Goal: Task Accomplishment & Management: Complete application form

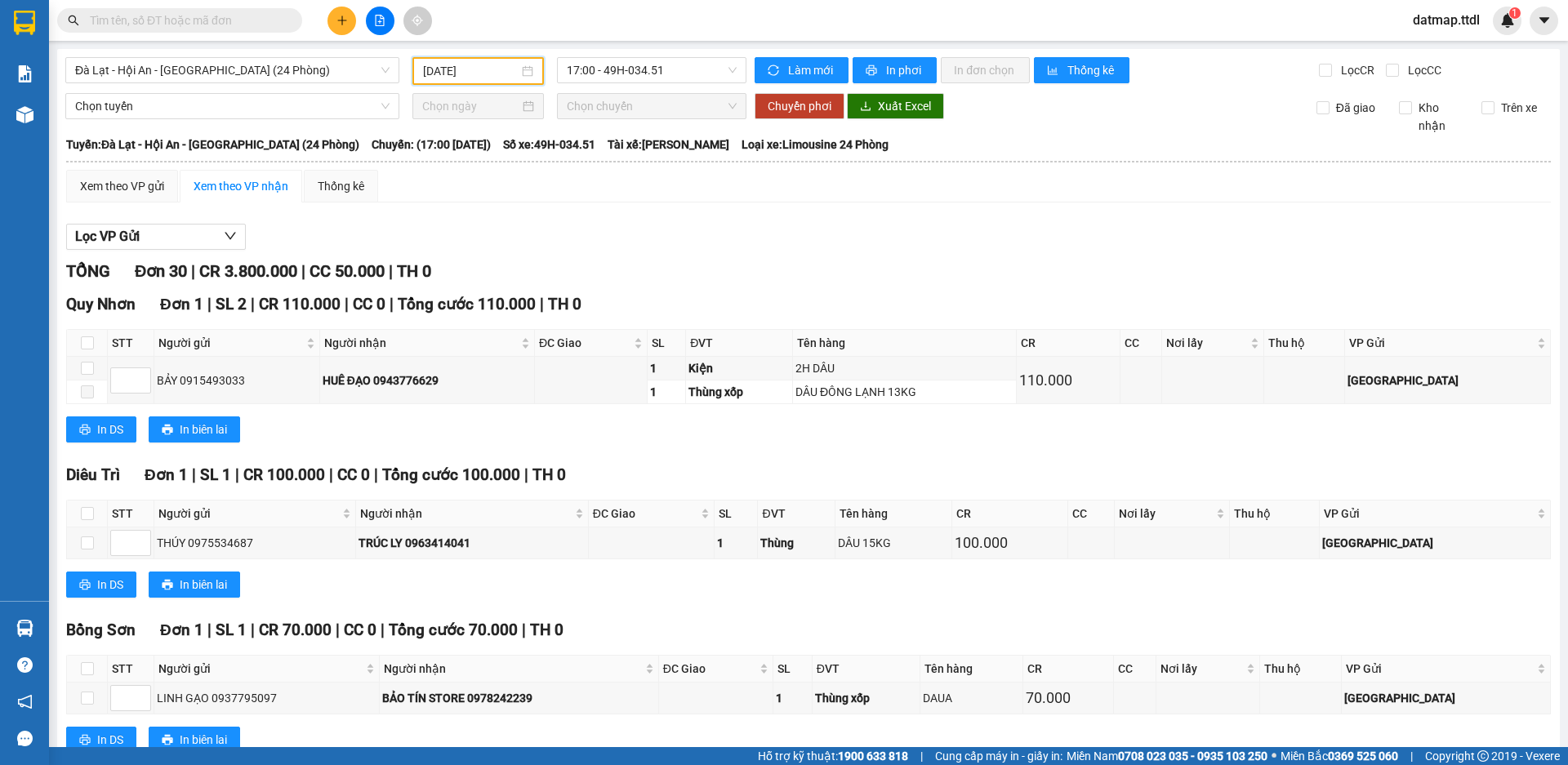
scroll to position [1031, 0]
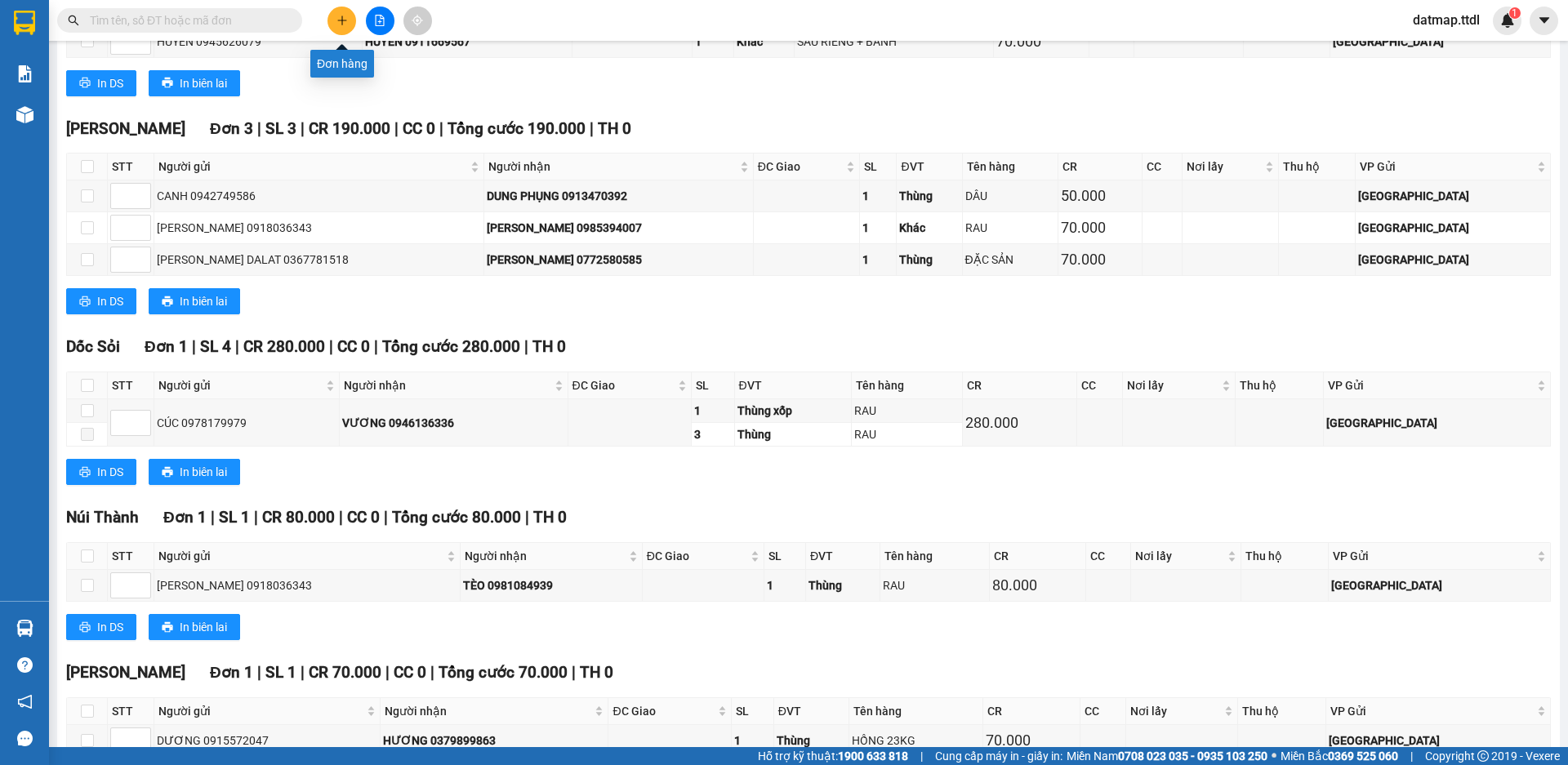
click at [346, 20] on icon "plus" at bounding box center [342, 19] width 9 height 1
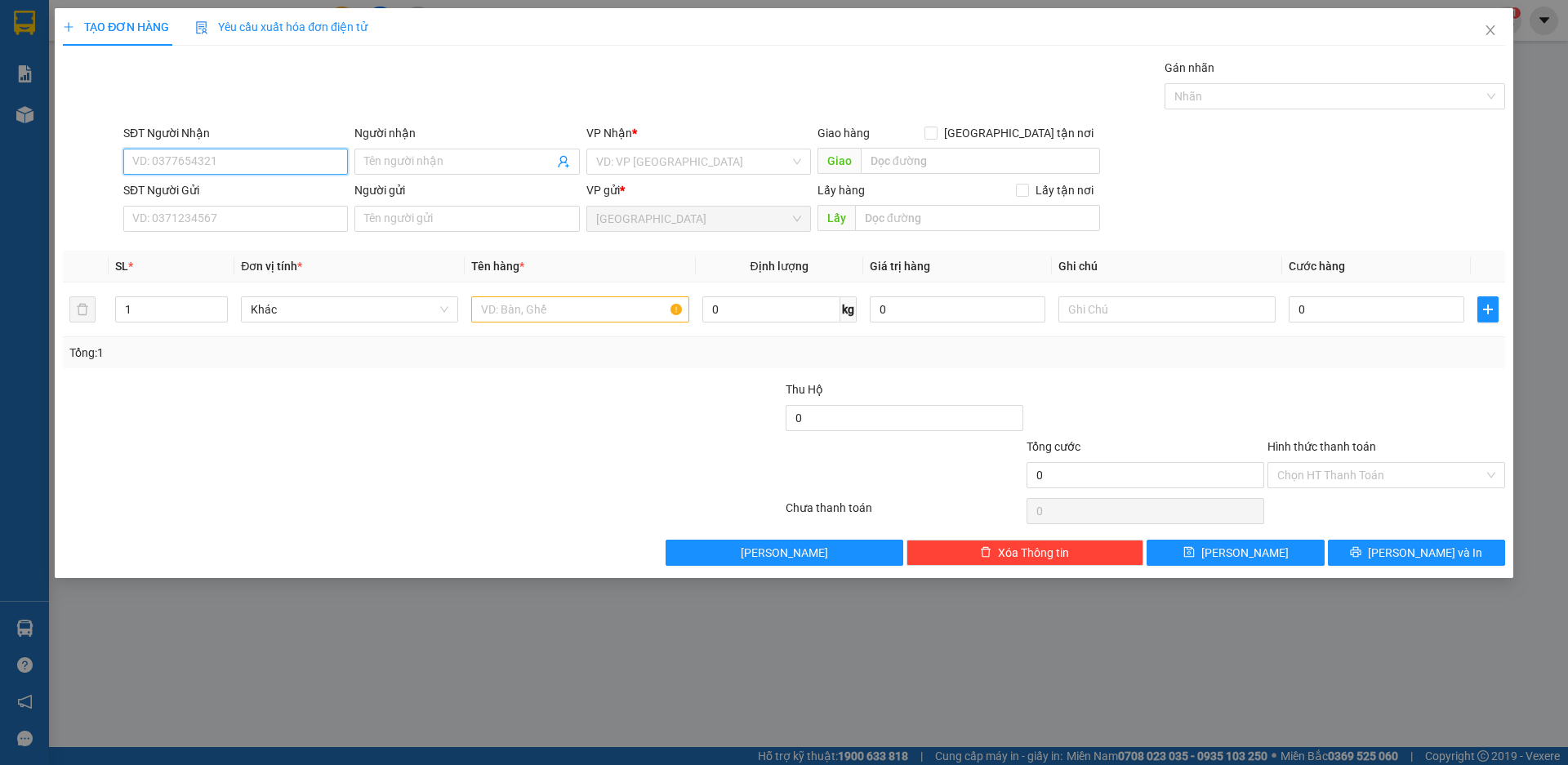
click at [247, 158] on input "SĐT Người Nhận" at bounding box center [236, 162] width 225 height 26
type input "0988011101"
click at [225, 198] on div "0988011101 - THỦY" at bounding box center [236, 194] width 205 height 18
type input "THỦY"
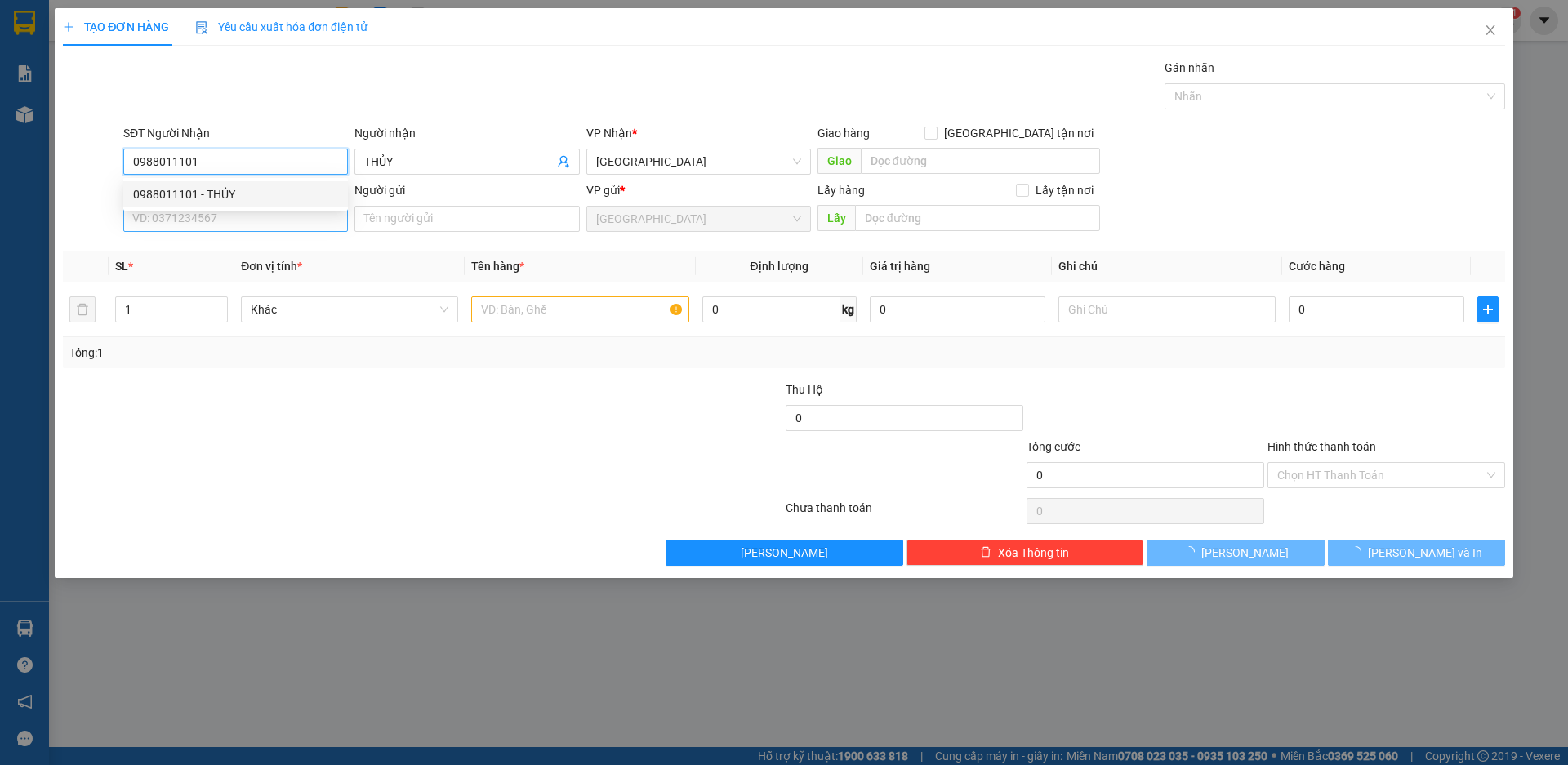
type input "100.000"
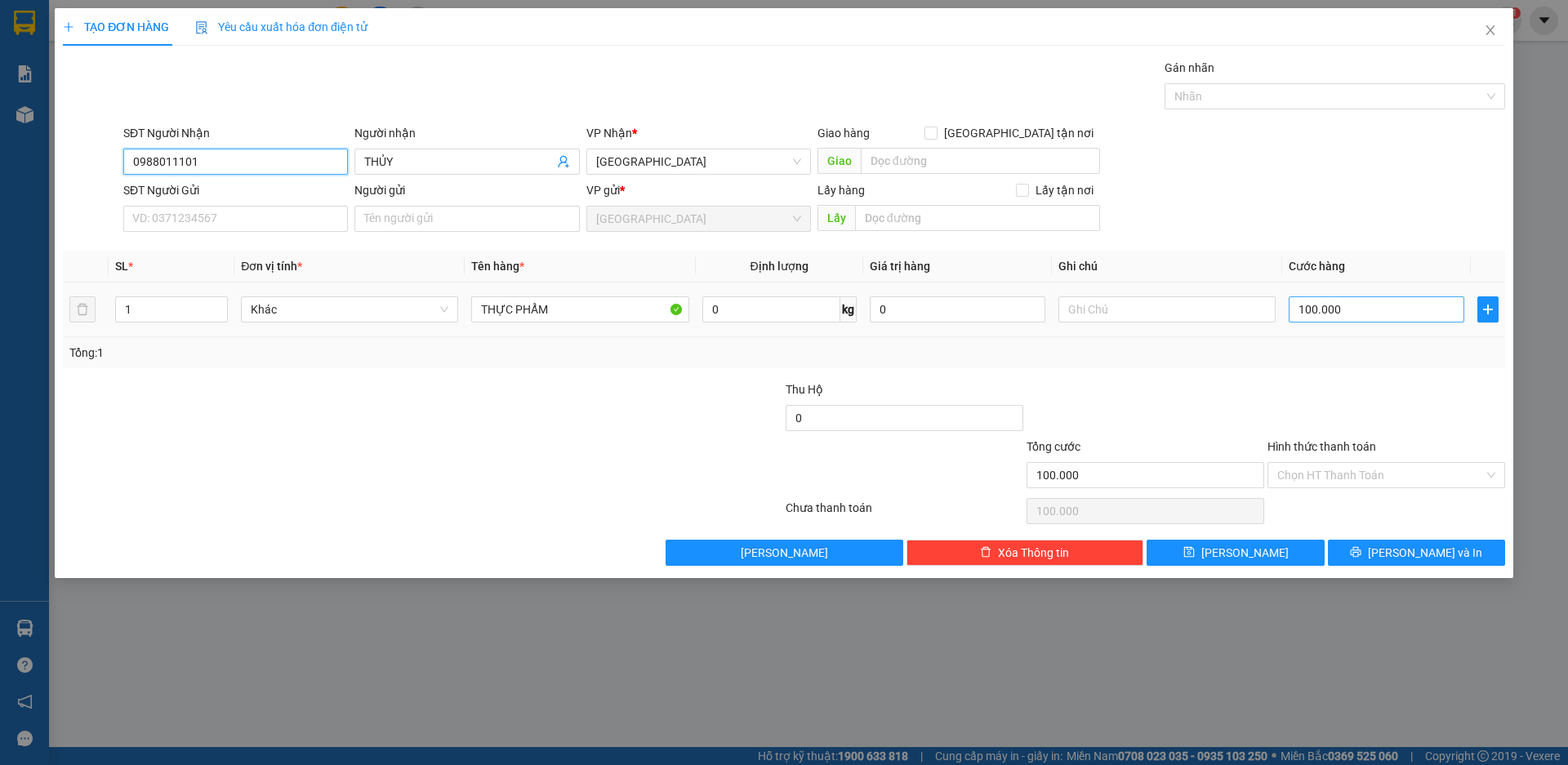
type input "0988011101"
click at [1369, 308] on input "100.000" at bounding box center [1376, 309] width 176 height 26
type input "7"
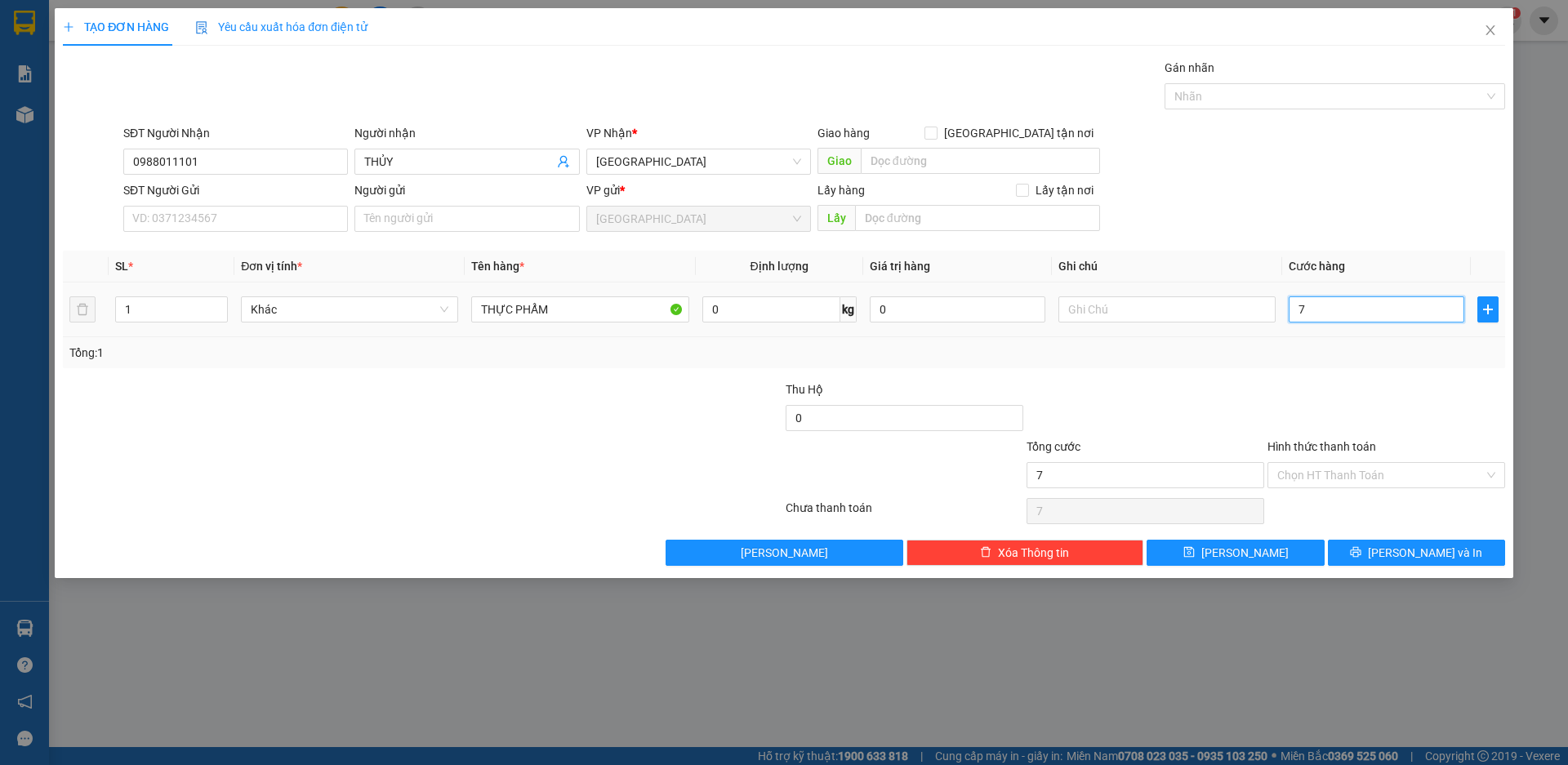
type input "70"
type input "700"
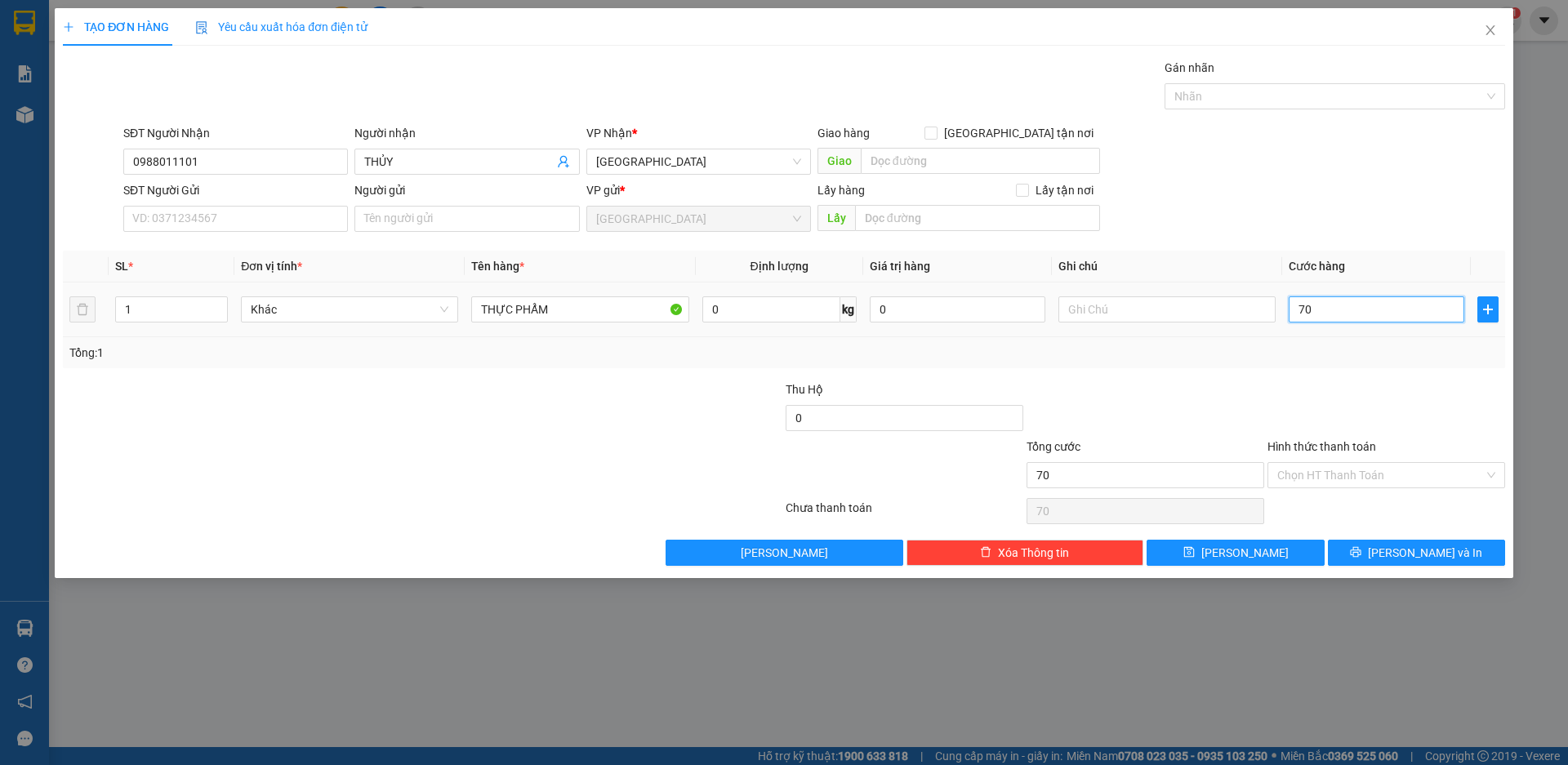
type input "700"
type input "7.000"
type input "70.000"
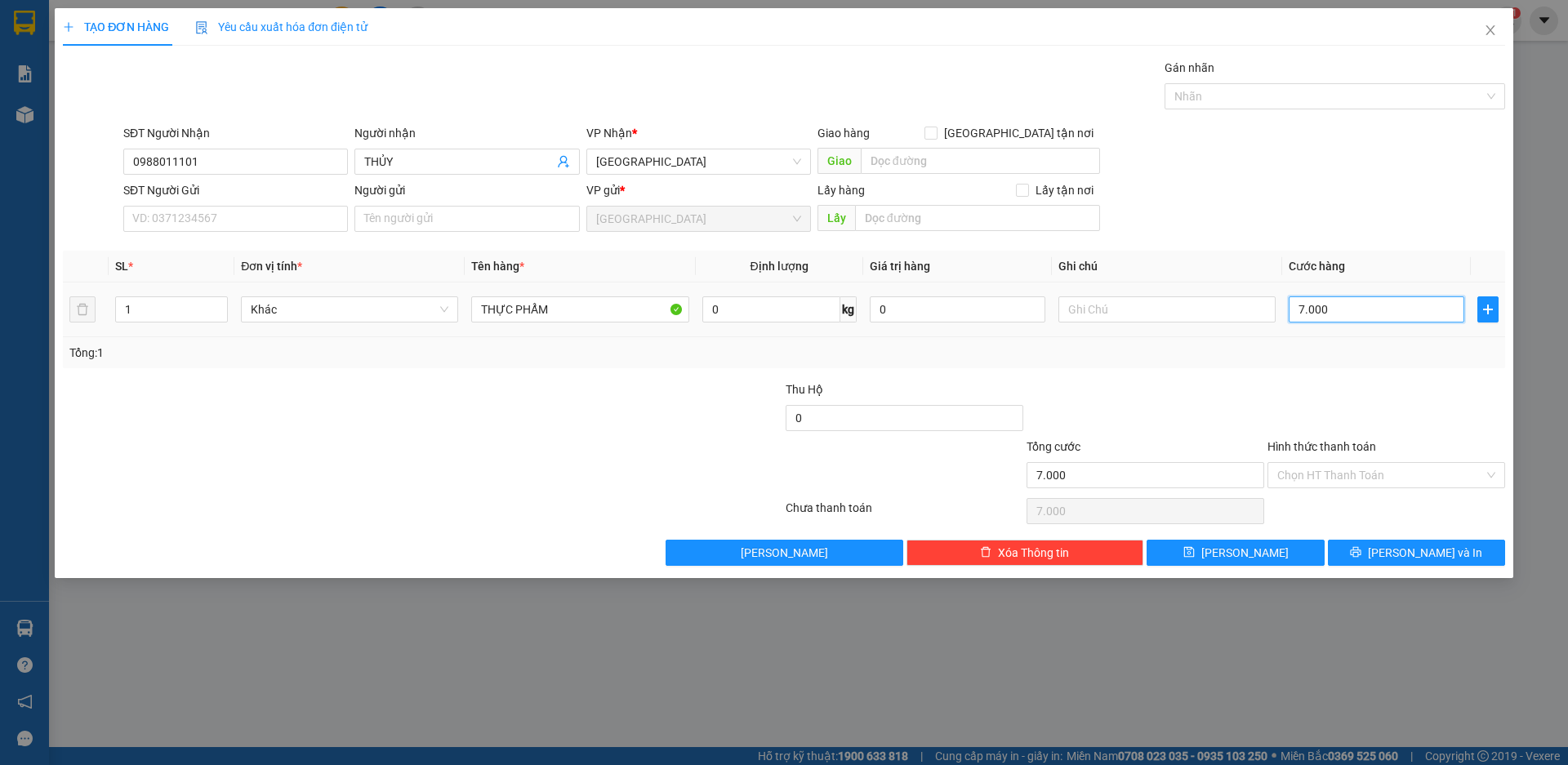
type input "70.000"
click at [1427, 540] on button "[PERSON_NAME] và In" at bounding box center [1416, 553] width 177 height 26
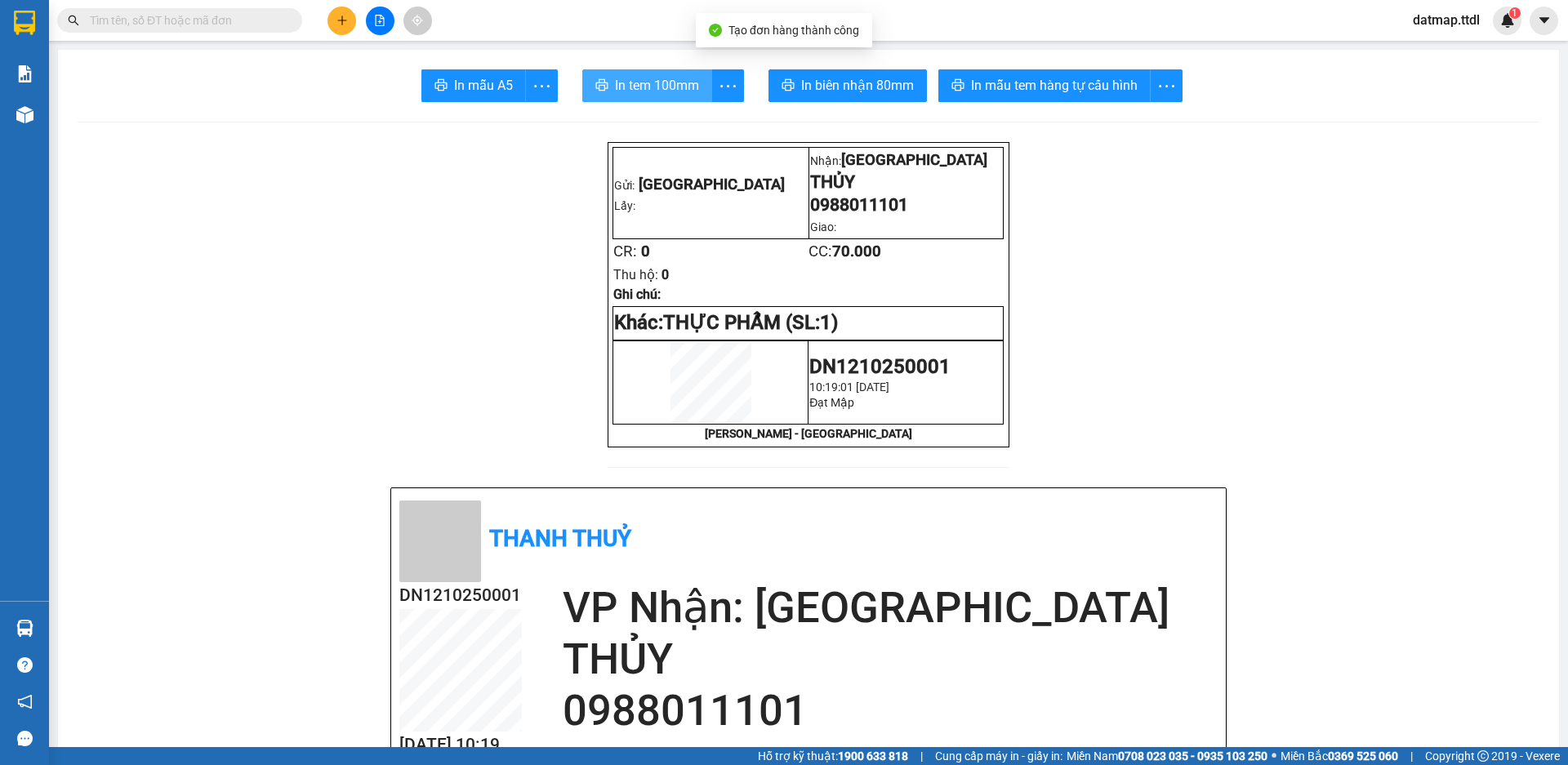
click at [669, 80] on span "In tem 100mm" at bounding box center [657, 85] width 84 height 20
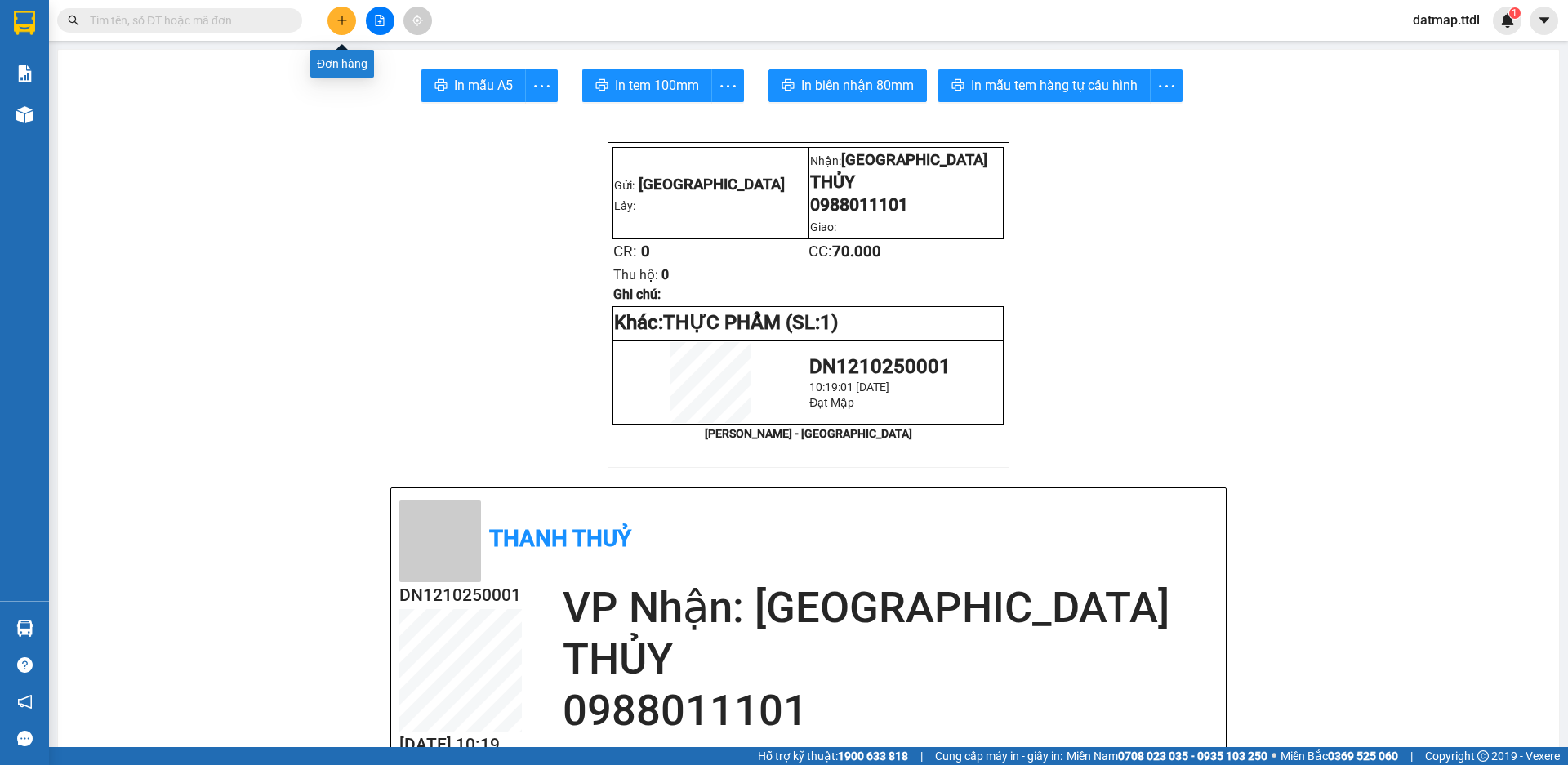
click at [341, 19] on icon "plus" at bounding box center [342, 20] width 12 height 12
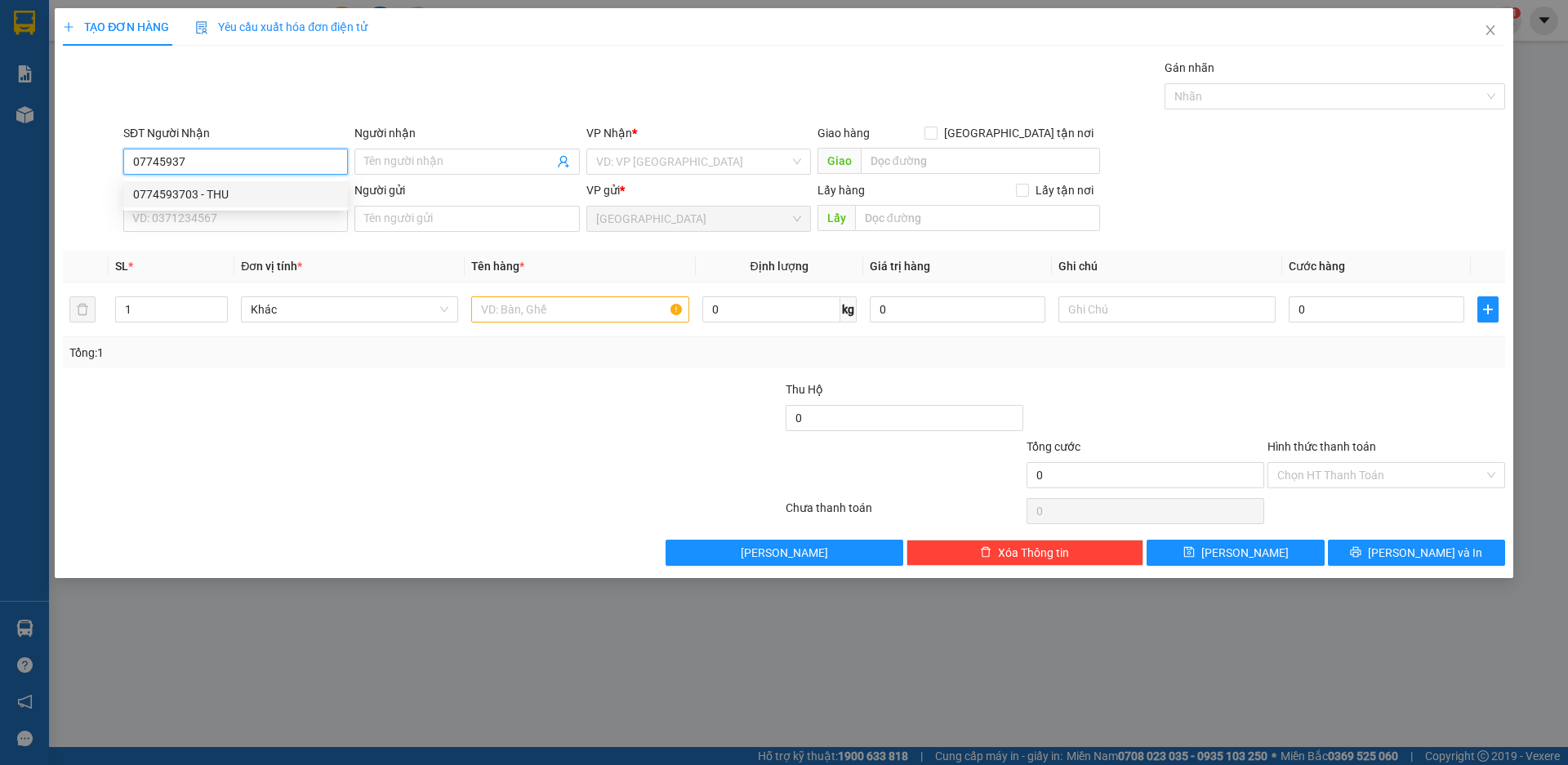
click at [226, 191] on div "0774593703 - THU" at bounding box center [236, 194] width 205 height 18
type input "0774593703"
type input "THU"
type input "150.000"
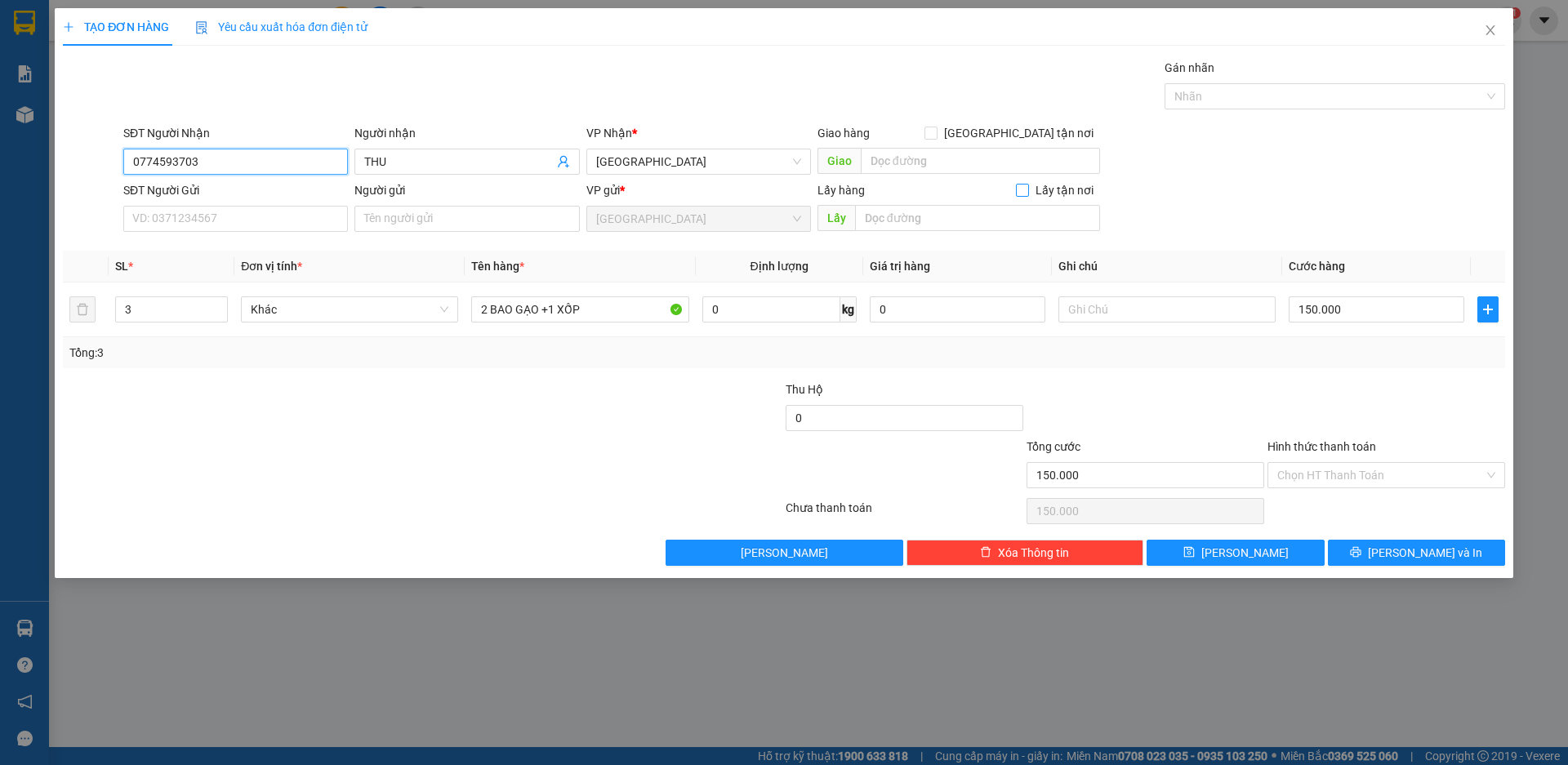
type input "0774593703"
drag, startPoint x: 1030, startPoint y: 185, endPoint x: 1011, endPoint y: 200, distance: 24.2
click at [1029, 186] on span at bounding box center [1022, 190] width 13 height 13
click at [1025, 189] on input "Lấy tận nơi" at bounding box center [1021, 189] width 12 height 12
checkbox input "true"
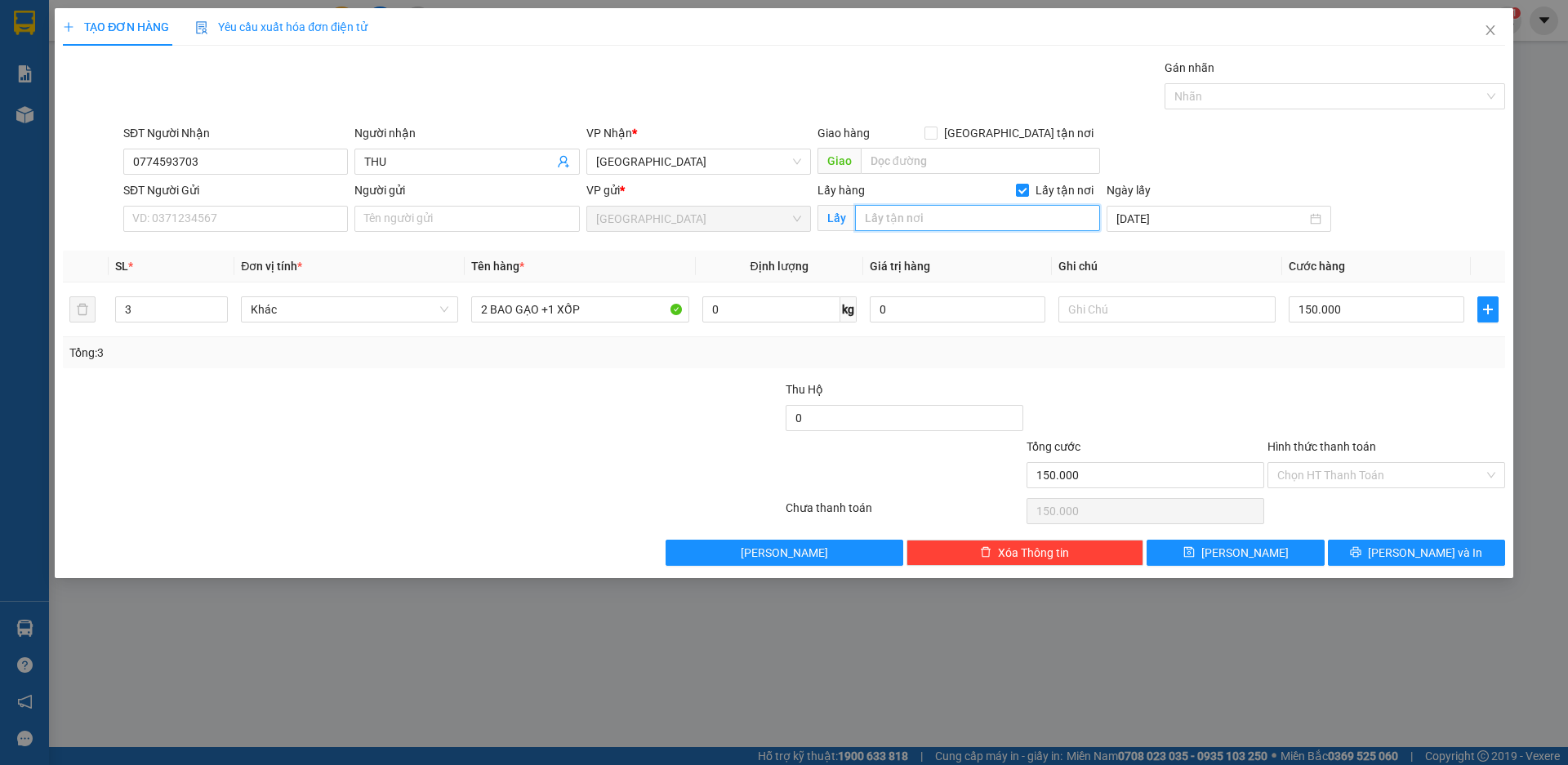
click at [912, 220] on input "text" at bounding box center [977, 218] width 245 height 26
type input "NÚI THÀNH"
click at [1254, 547] on button "[PERSON_NAME]" at bounding box center [1235, 553] width 177 height 26
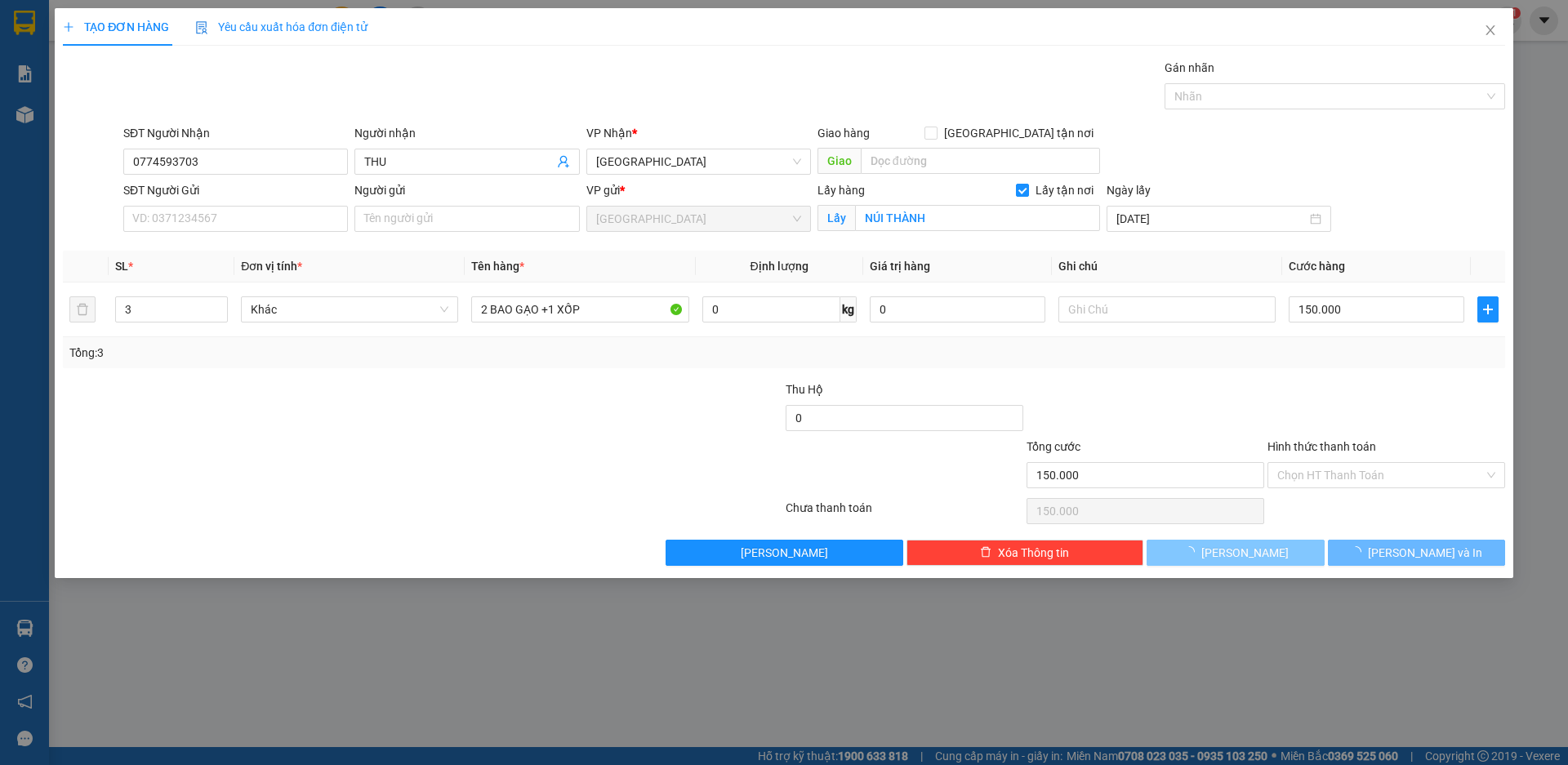
checkbox input "false"
type input "0"
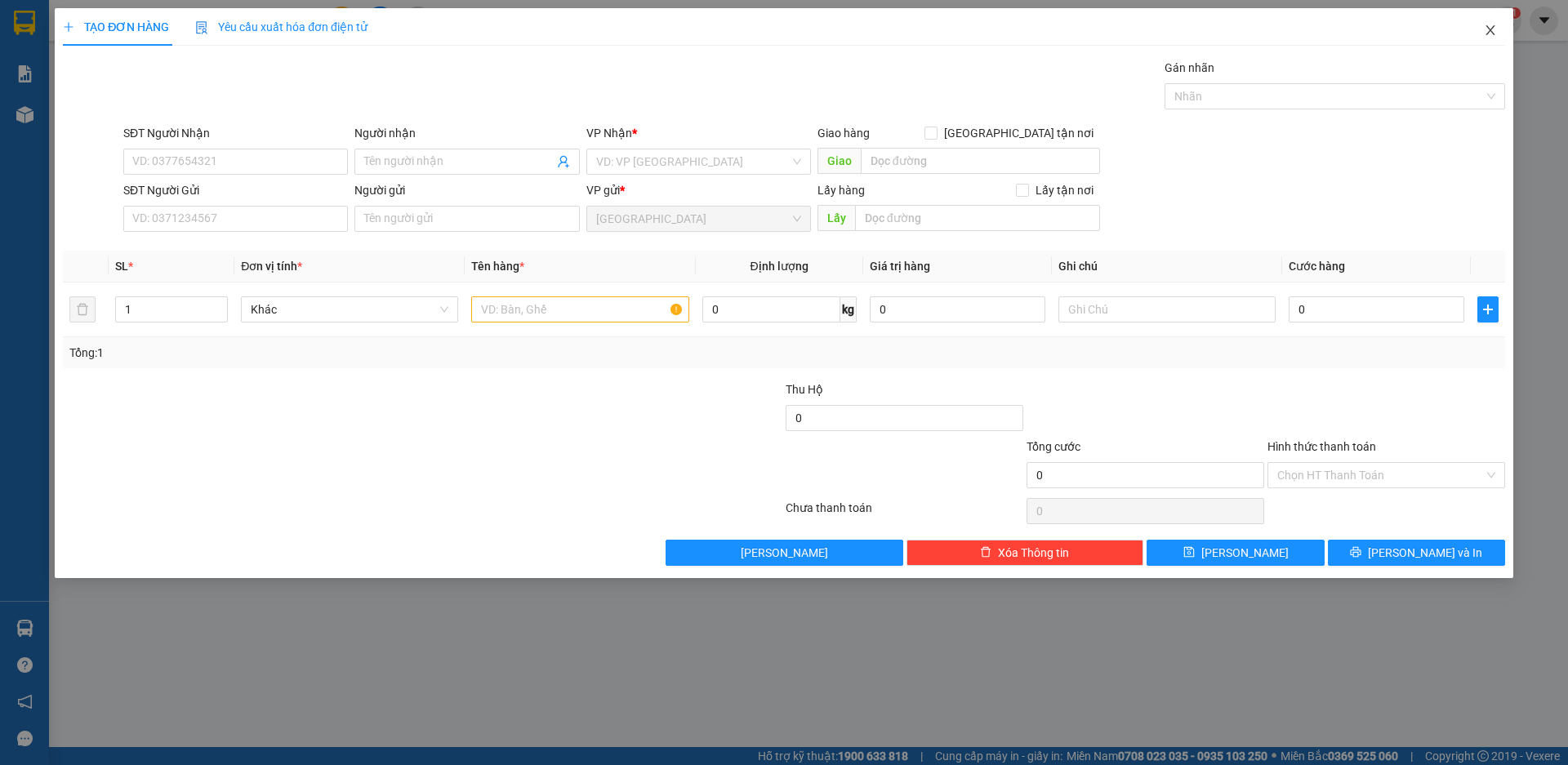
click at [1490, 27] on icon "close" at bounding box center [1491, 30] width 13 height 13
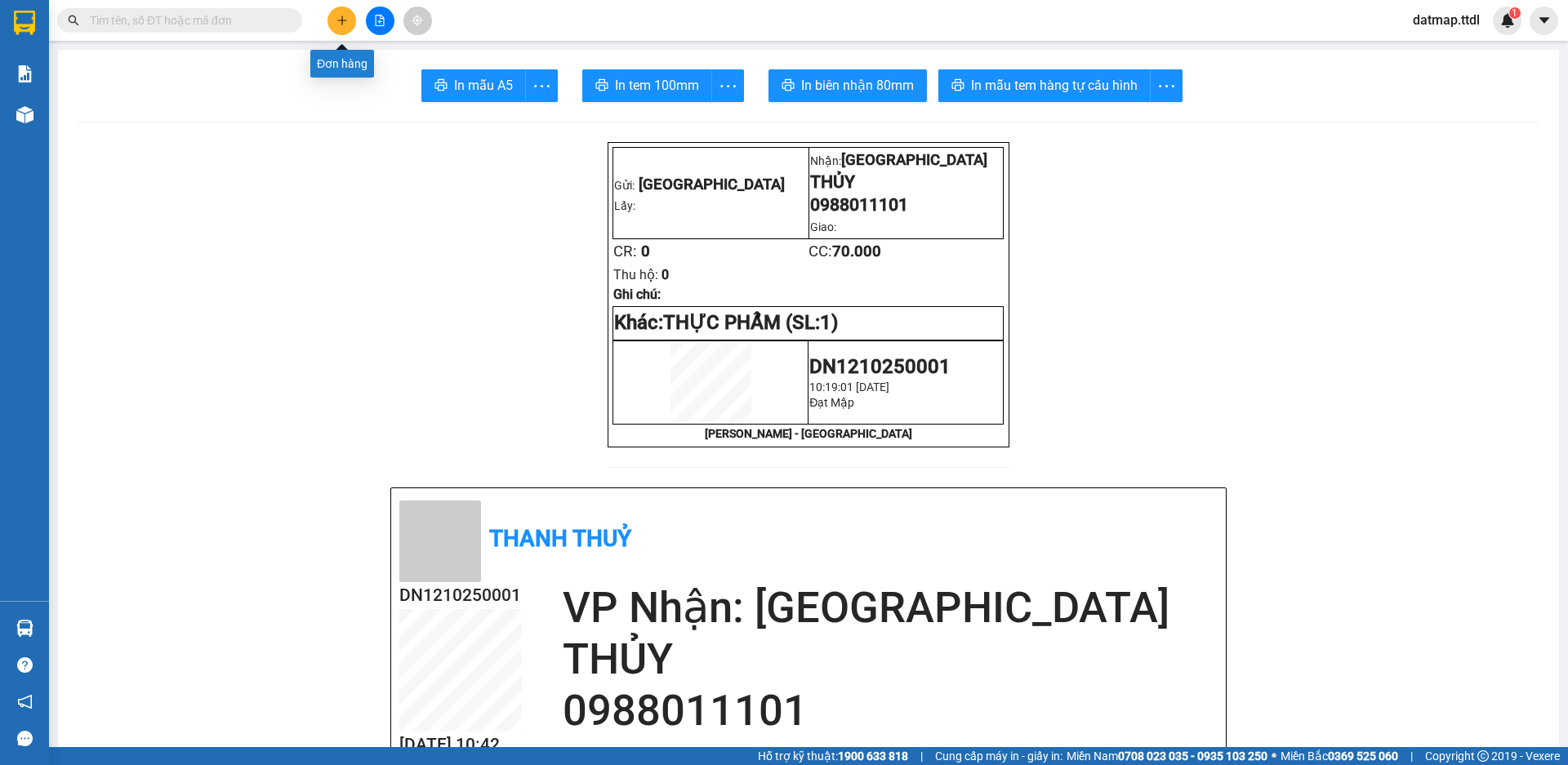
click at [336, 19] on icon "plus" at bounding box center [342, 20] width 12 height 12
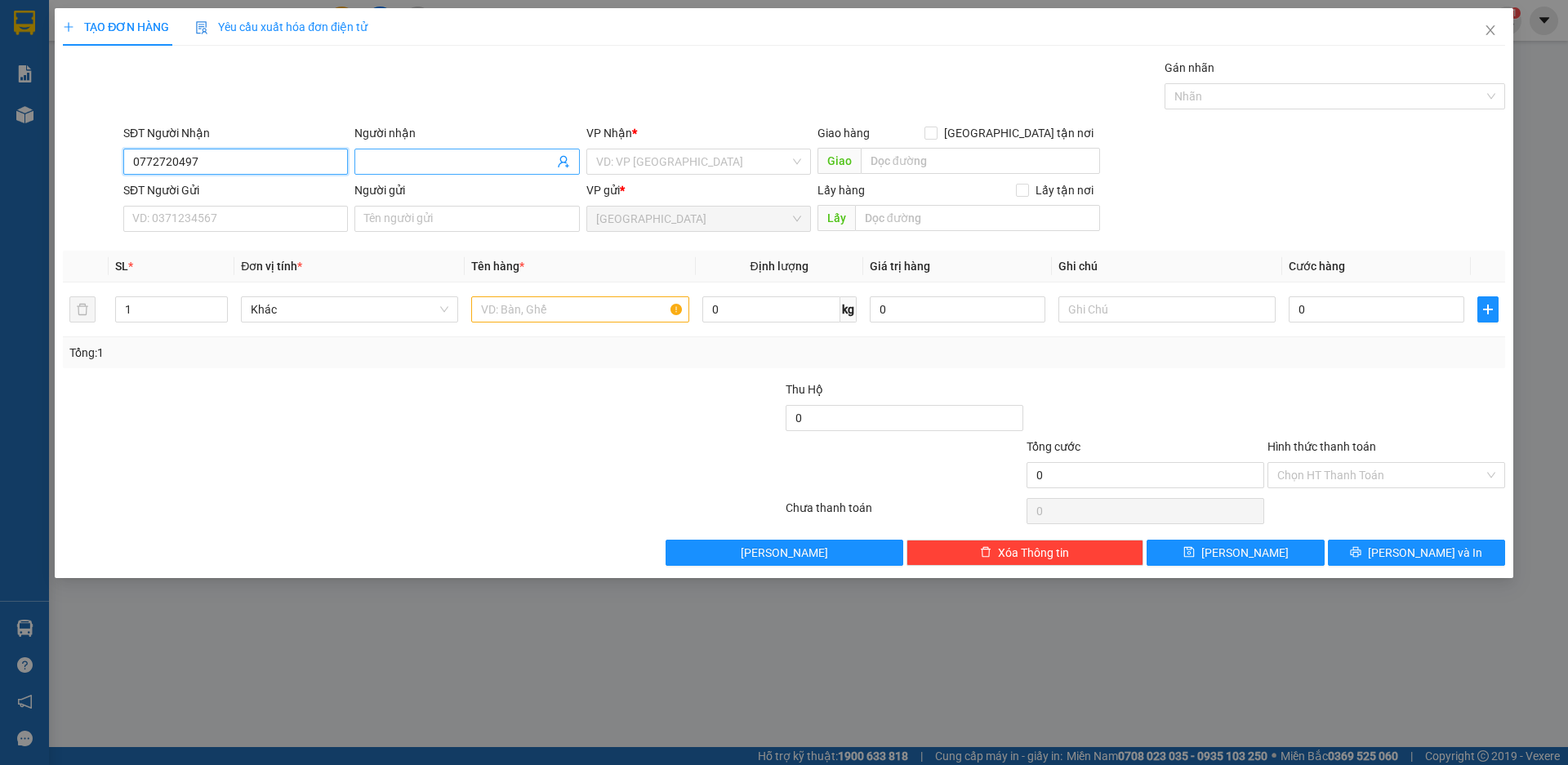
type input "0772720497"
click at [476, 169] on input "Người nhận" at bounding box center [458, 162] width 188 height 18
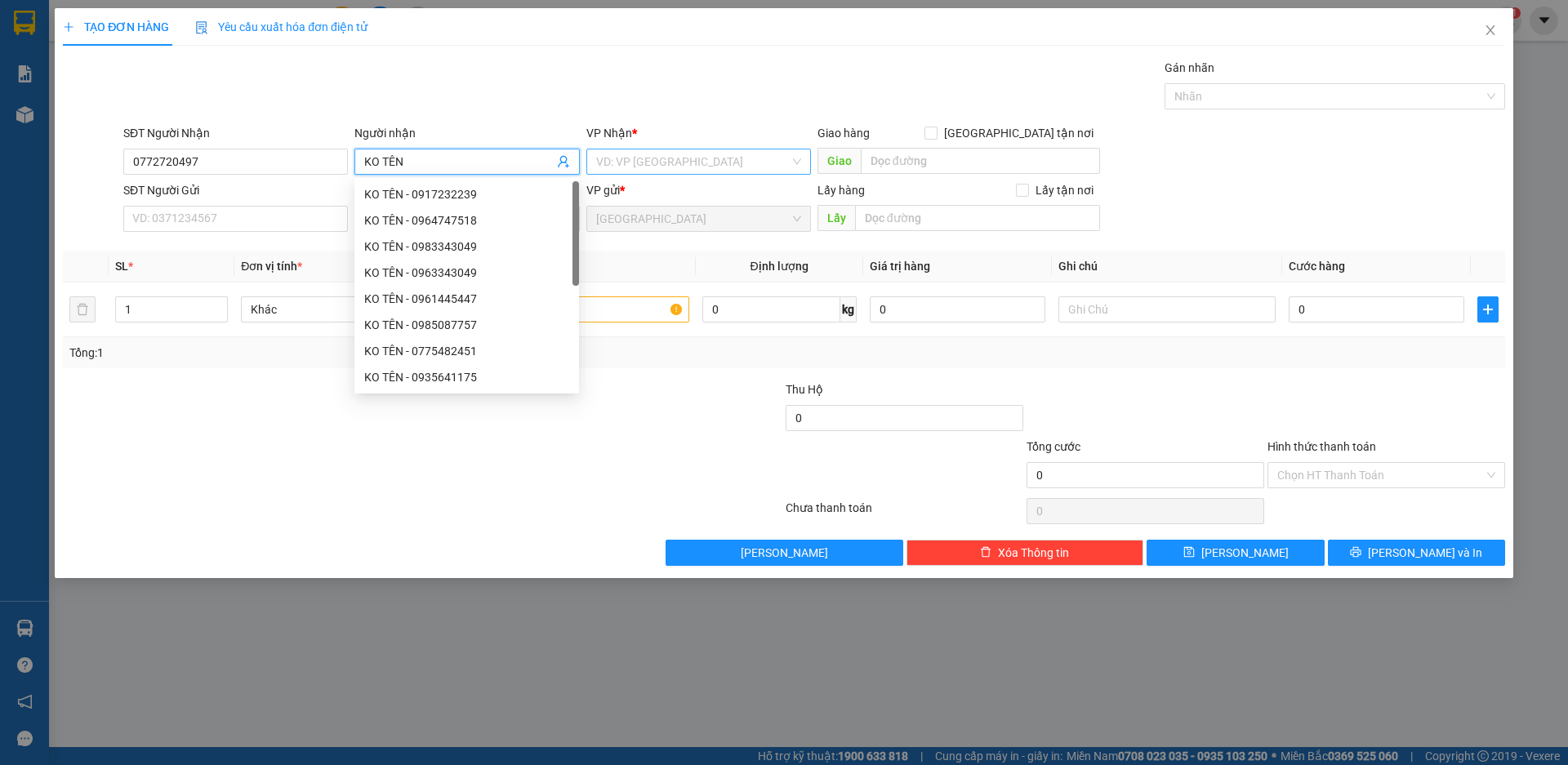
type input "KO TÊN"
drag, startPoint x: 701, startPoint y: 155, endPoint x: 670, endPoint y: 162, distance: 31.8
click at [699, 155] on input "search" at bounding box center [693, 162] width 193 height 24
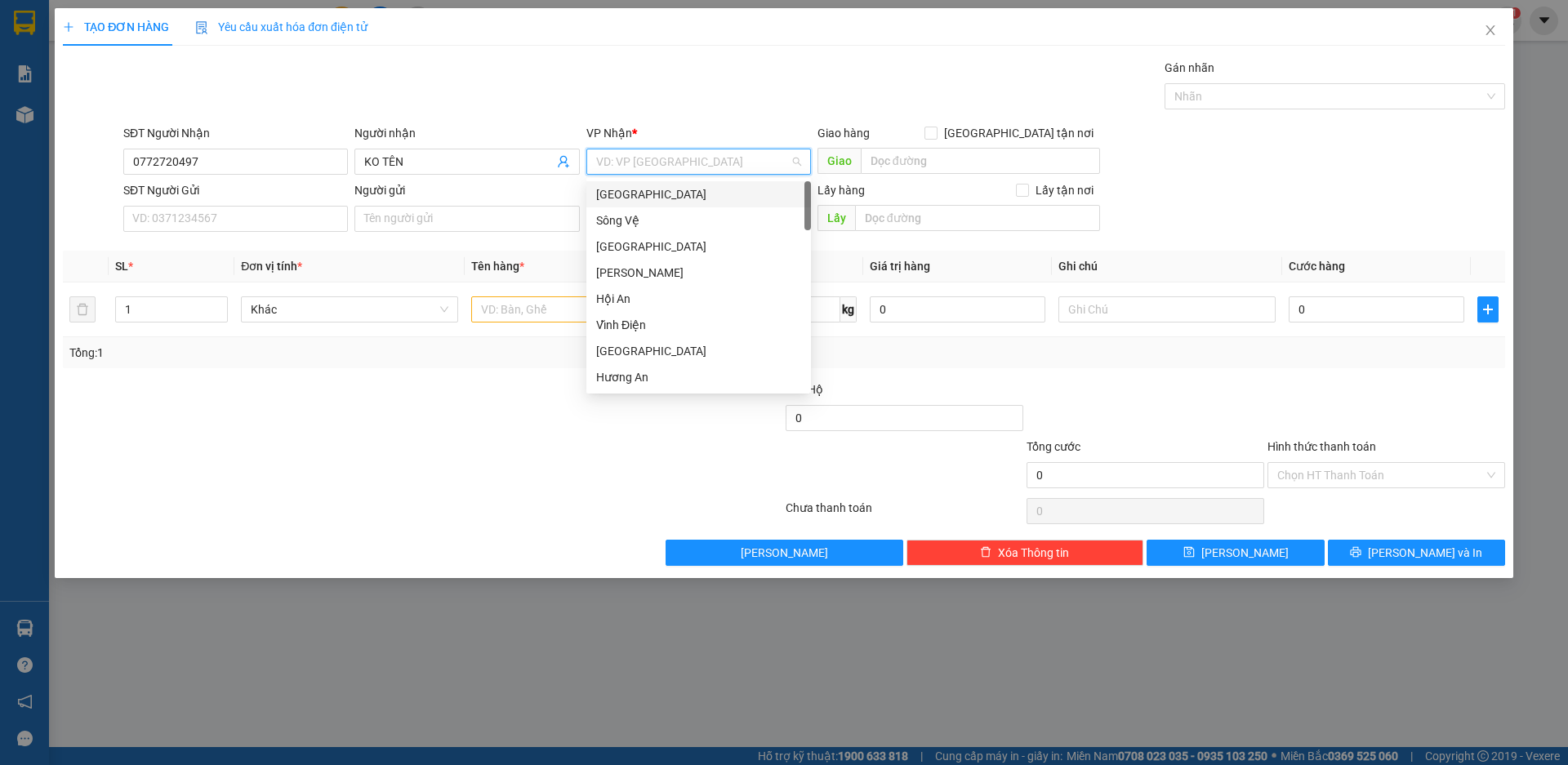
click at [608, 193] on div "[GEOGRAPHIC_DATA]" at bounding box center [699, 194] width 205 height 18
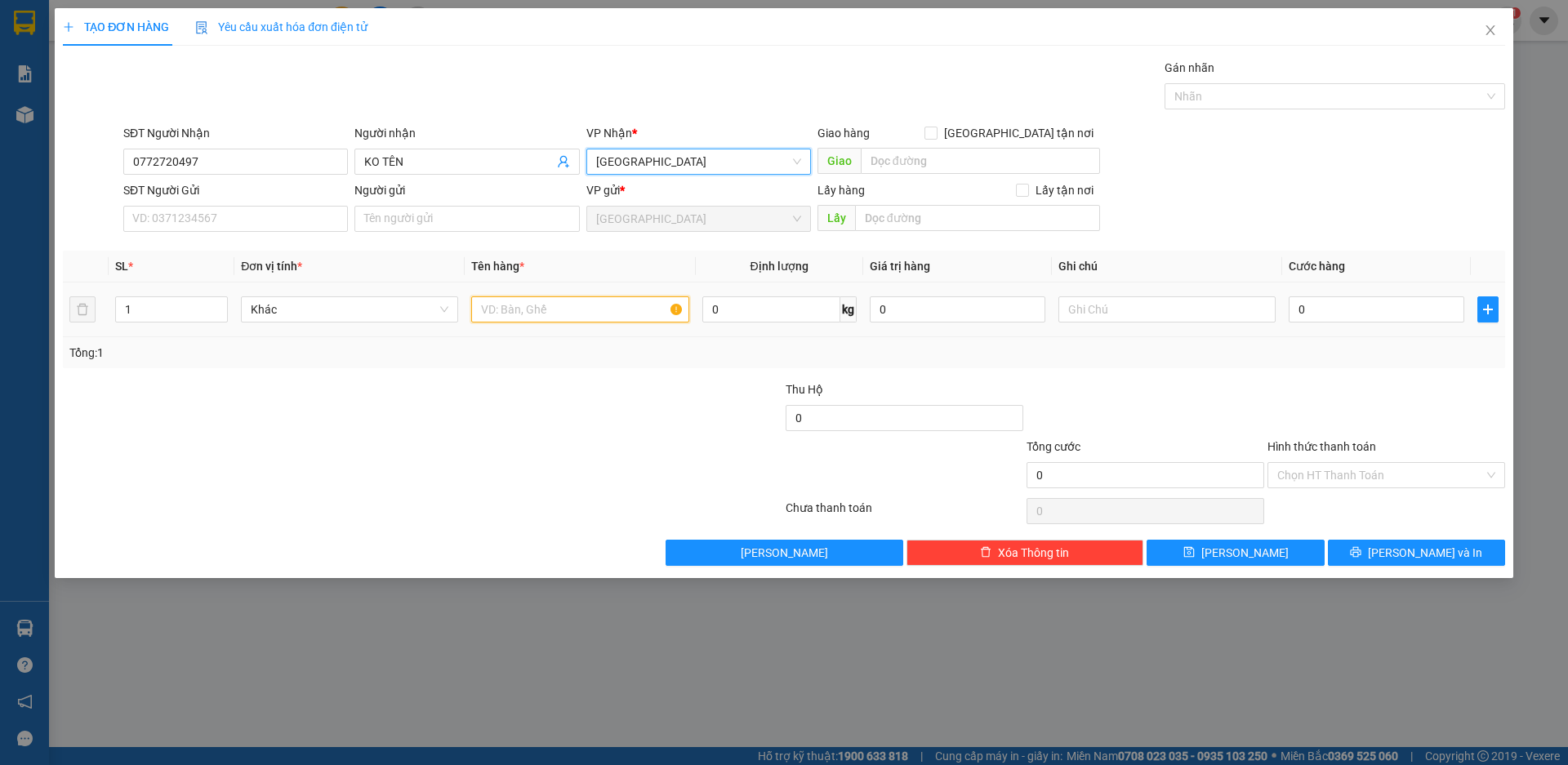
click at [514, 307] on input "text" at bounding box center [580, 309] width 217 height 26
type input "THÙNG"
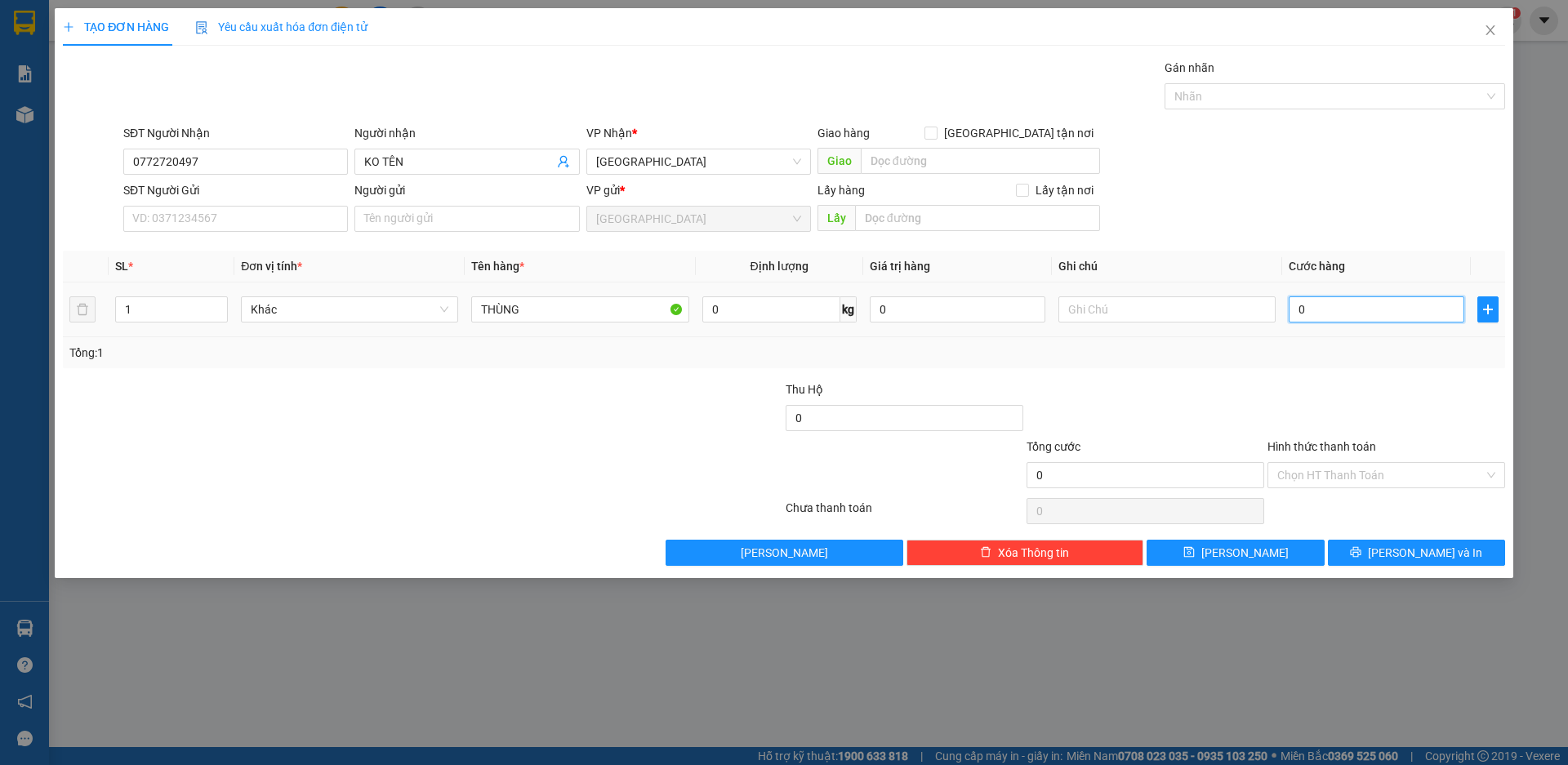
click at [1308, 308] on input "0" at bounding box center [1376, 309] width 176 height 26
type input "6"
type input "60"
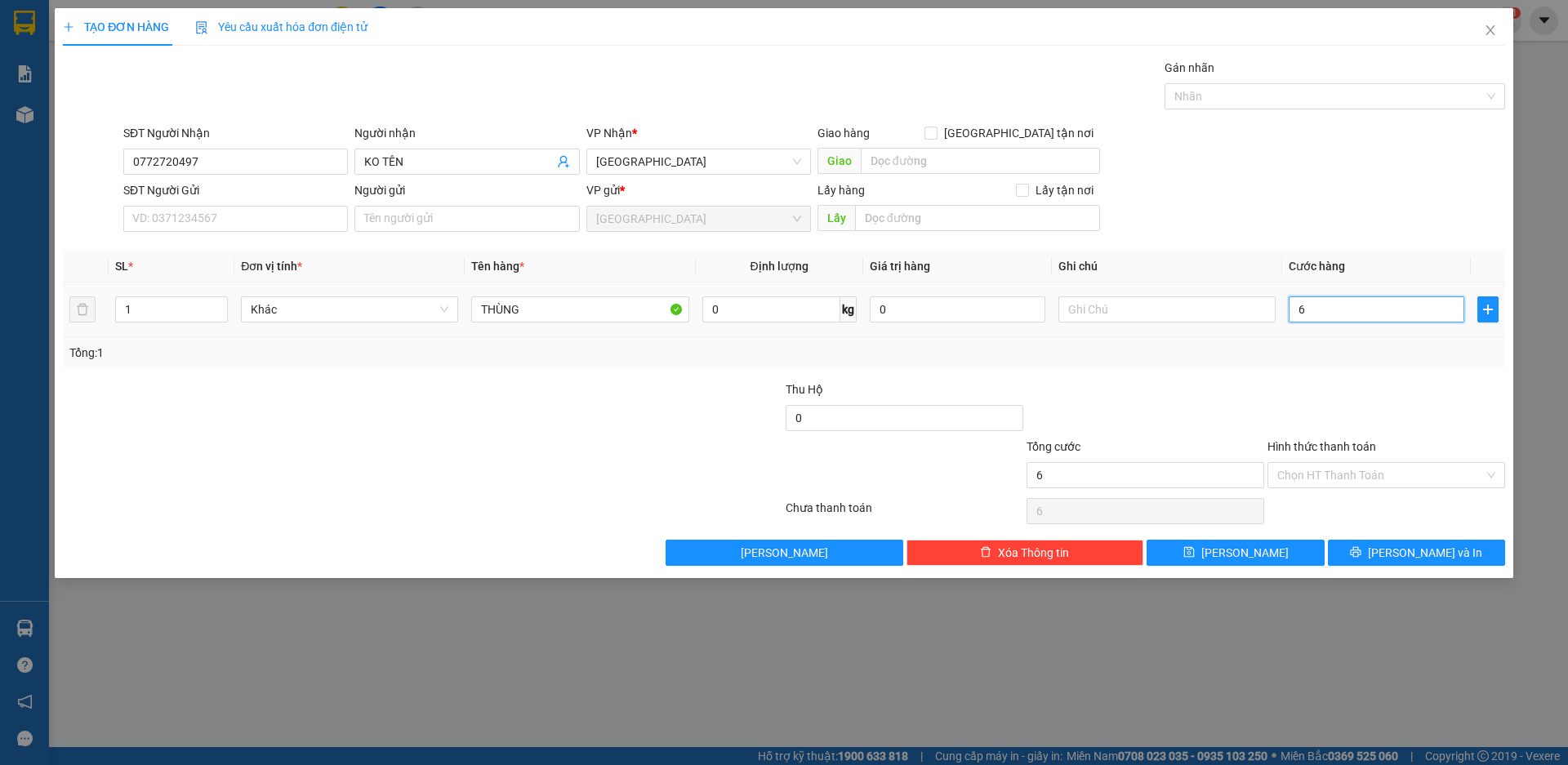
type input "60"
type input "600"
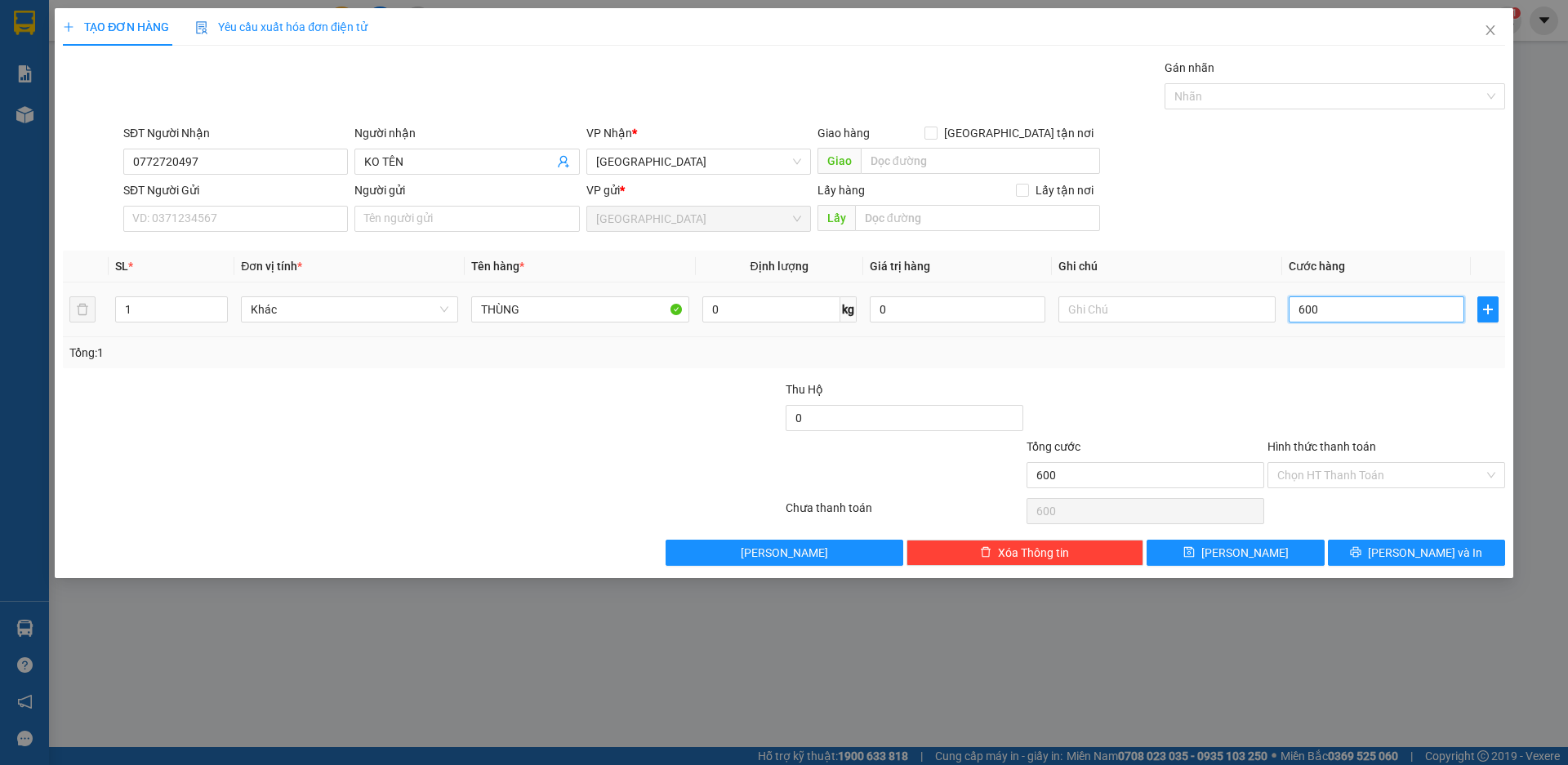
type input "6.000"
type input "60.000"
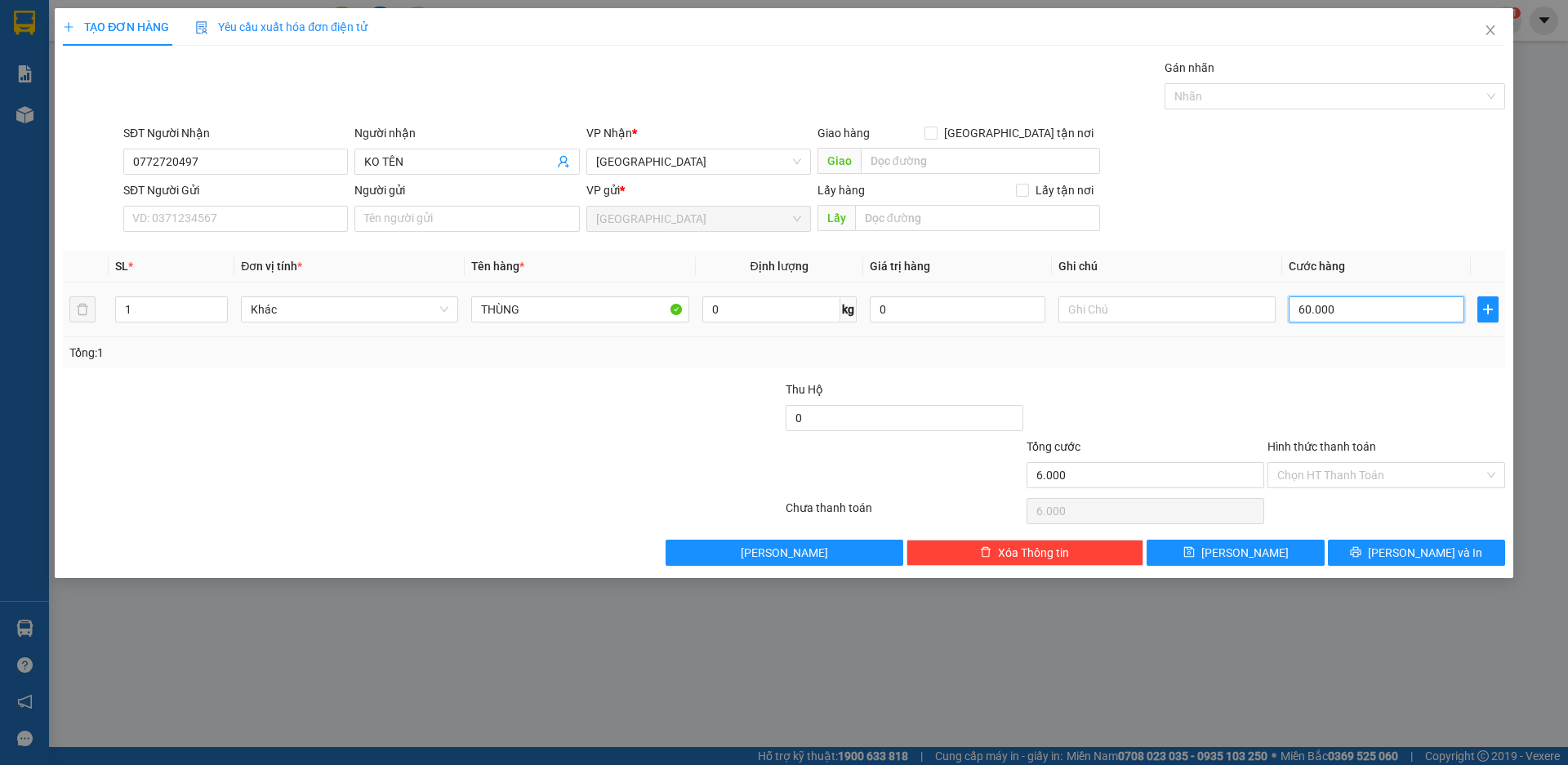
type input "60.000"
click at [1323, 481] on input "Hình thức thanh toán" at bounding box center [1380, 475] width 207 height 24
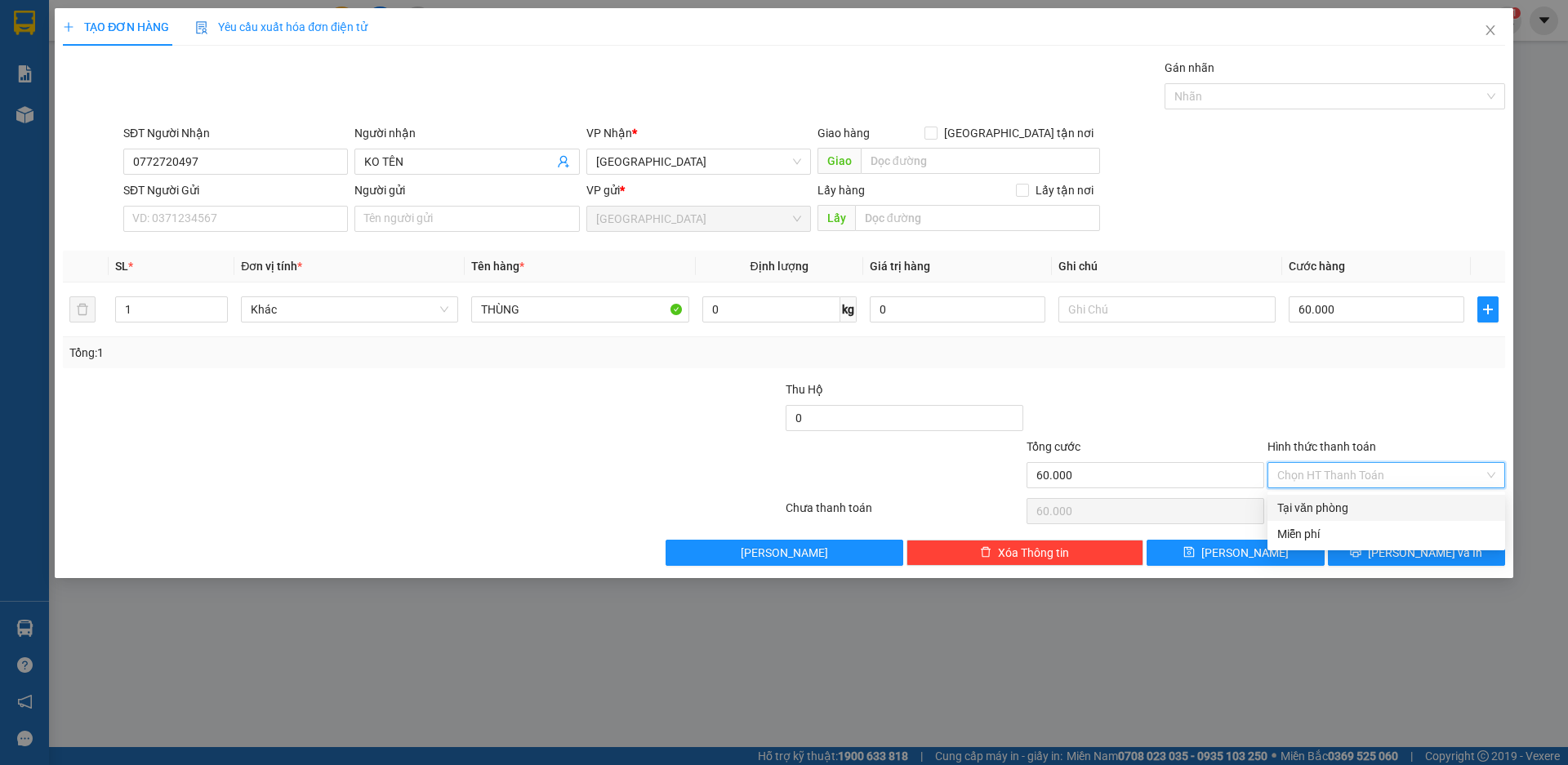
click at [1320, 502] on div "Tại văn phòng" at bounding box center [1385, 507] width 218 height 18
type input "0"
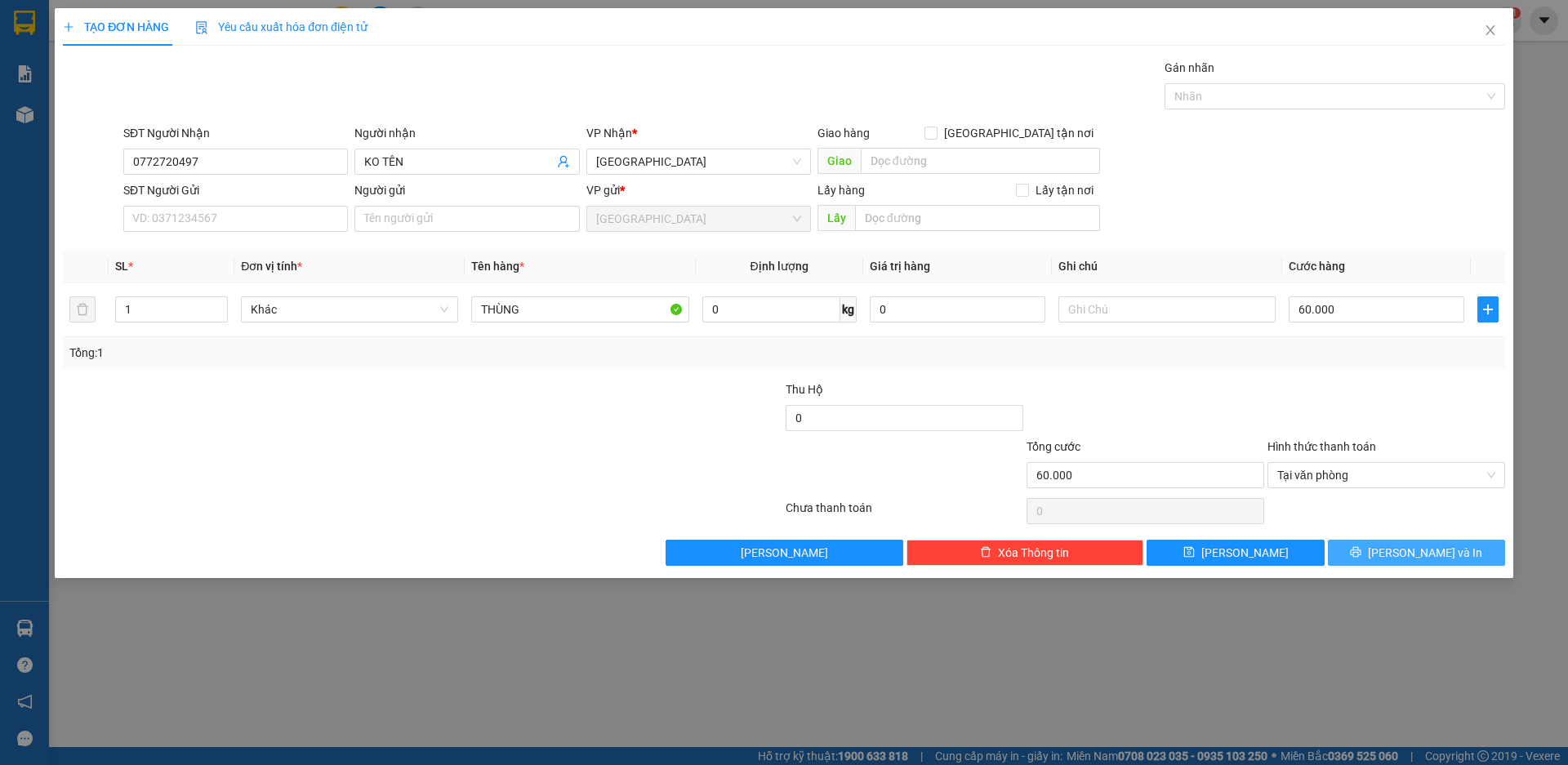
click at [1428, 546] on span "[PERSON_NAME] và In" at bounding box center [1425, 552] width 114 height 18
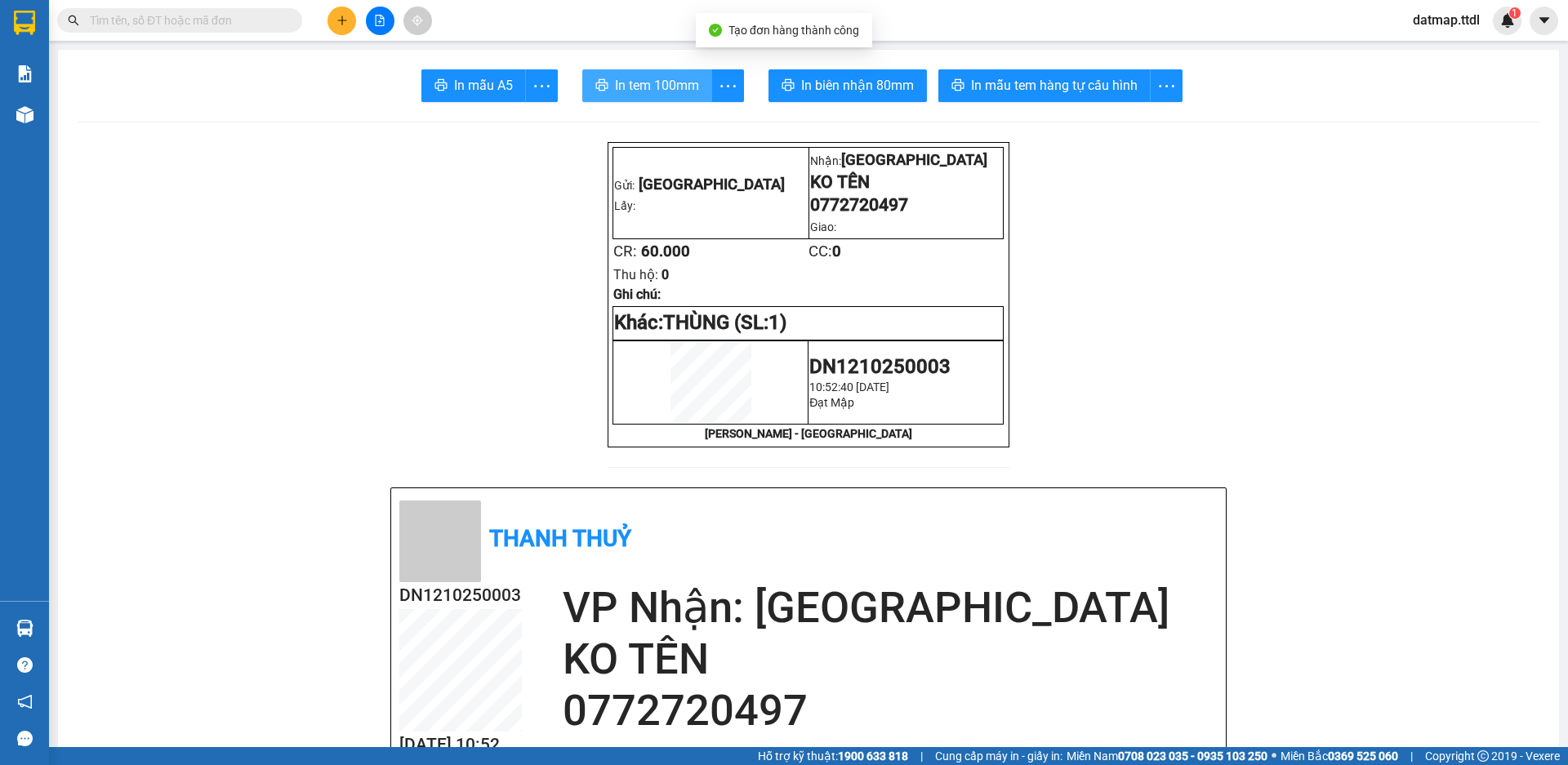
click at [669, 78] on span "In tem 100mm" at bounding box center [657, 85] width 84 height 20
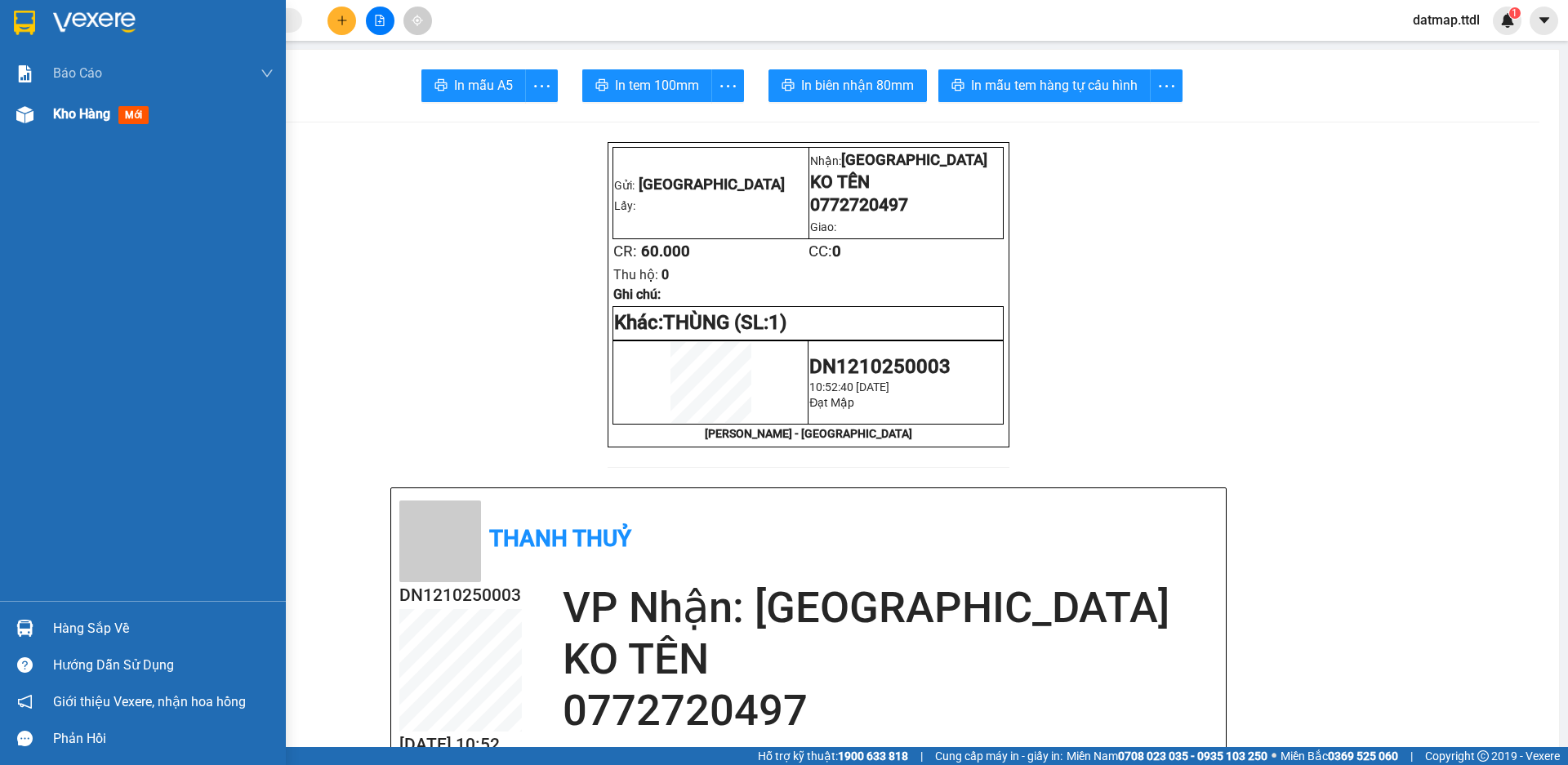
click at [85, 112] on span "Kho hàng" at bounding box center [82, 114] width 57 height 15
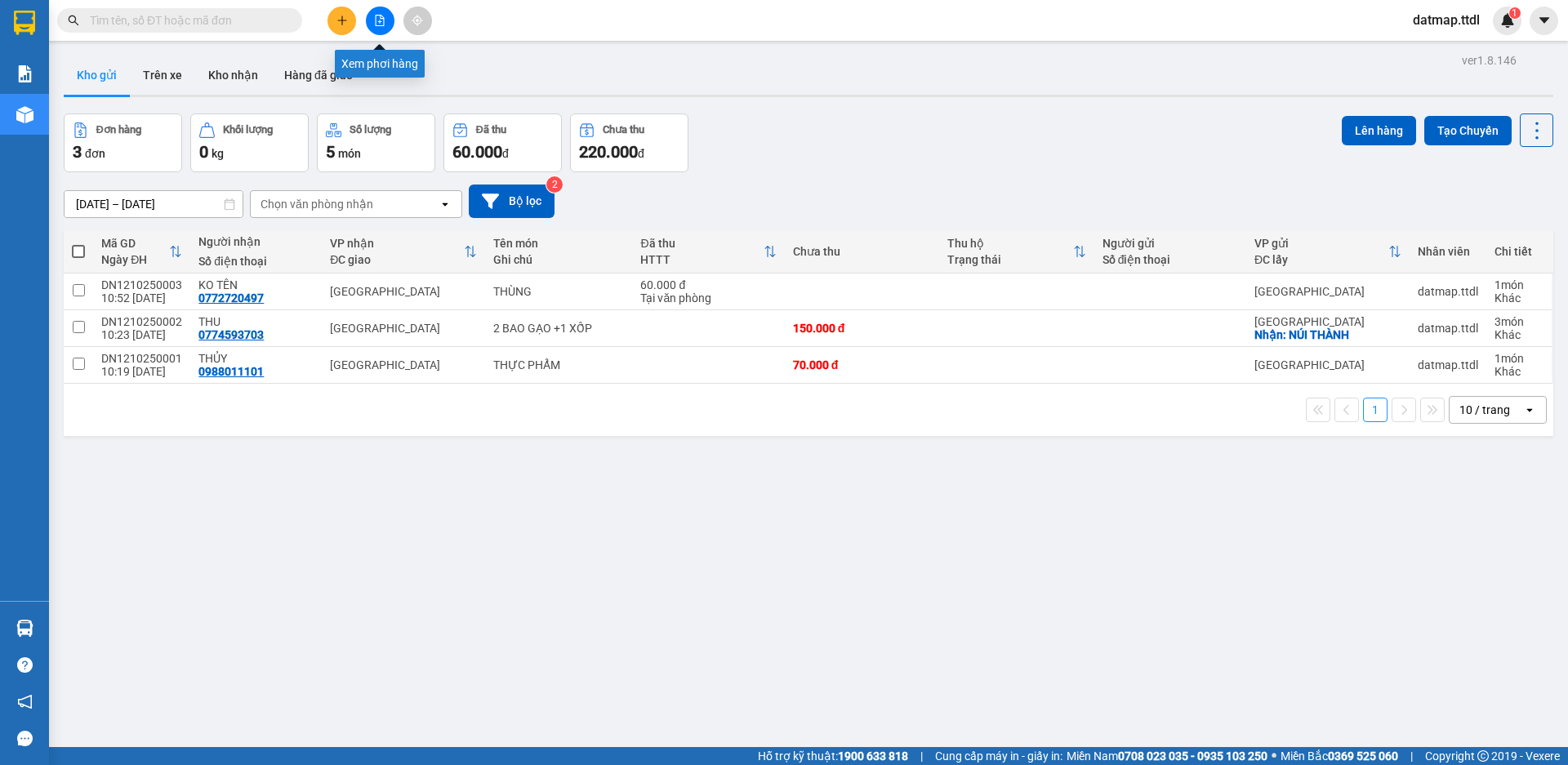
click at [387, 15] on button at bounding box center [380, 21] width 29 height 29
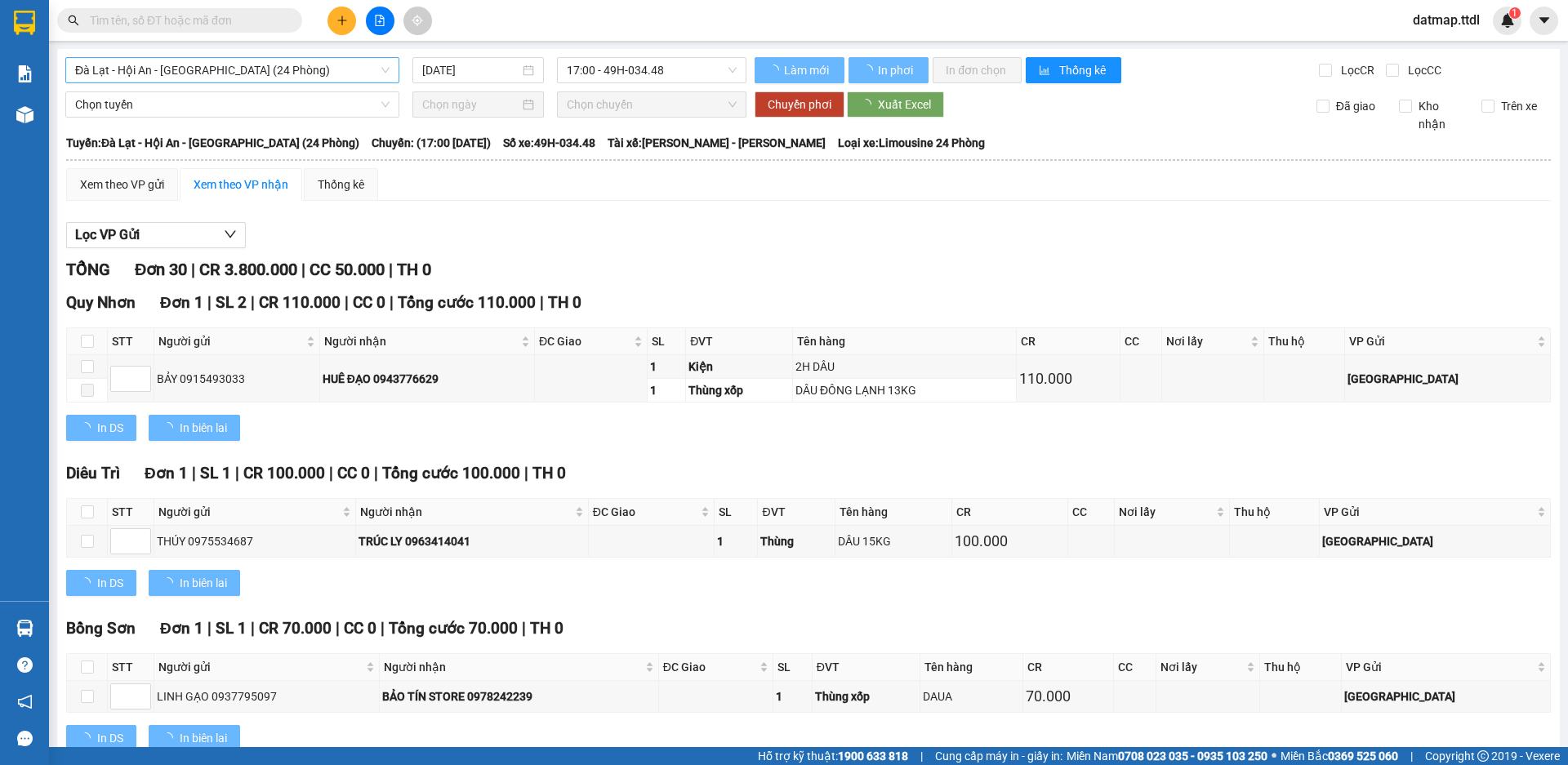
type input "[DATE]"
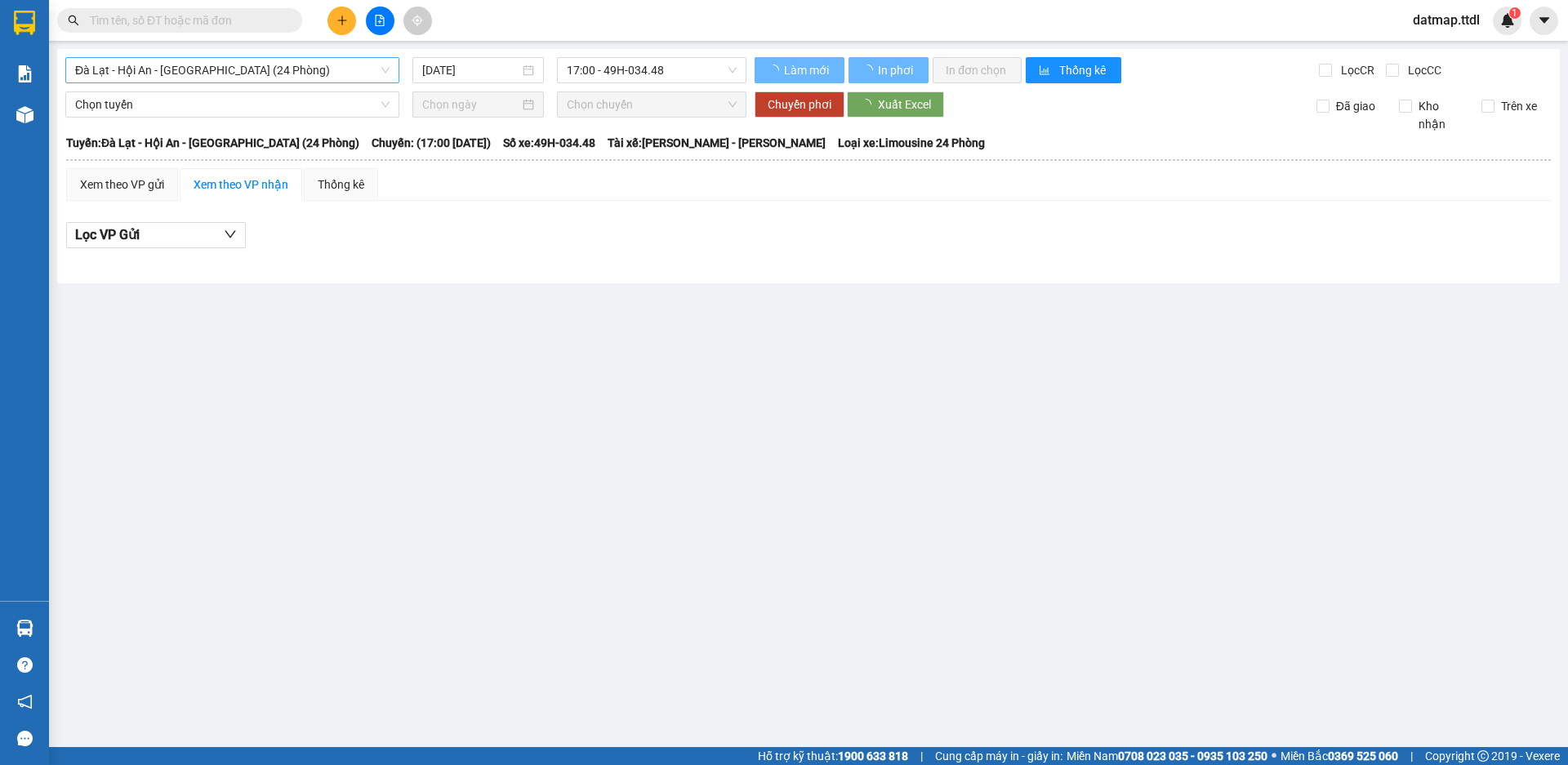
click at [178, 66] on span "Đà Lạt - Hội An - [GEOGRAPHIC_DATA] (24 Phòng)" at bounding box center [232, 70] width 315 height 24
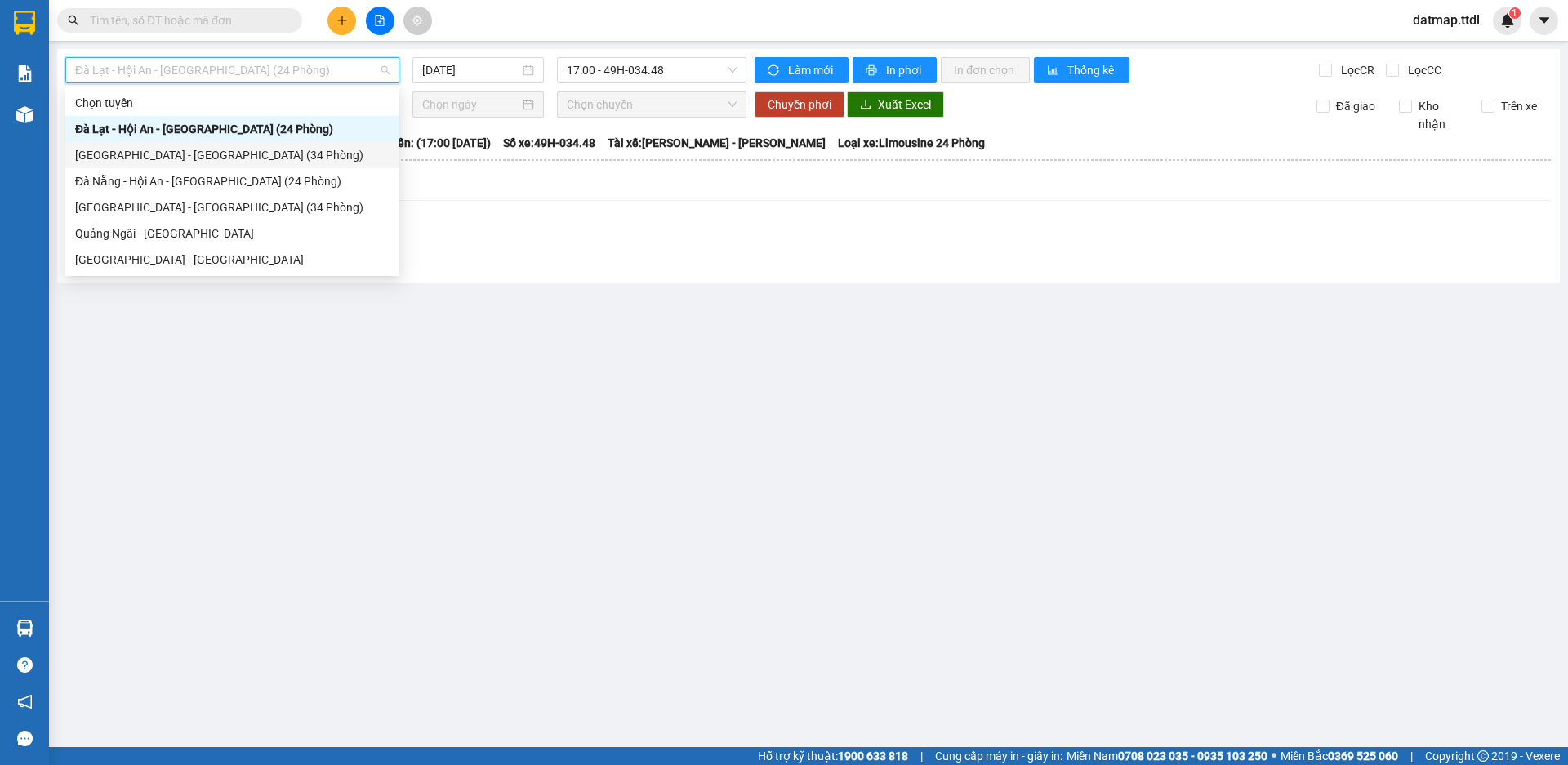
click at [138, 152] on div "[GEOGRAPHIC_DATA] - [GEOGRAPHIC_DATA] (34 Phòng)" at bounding box center [232, 155] width 315 height 18
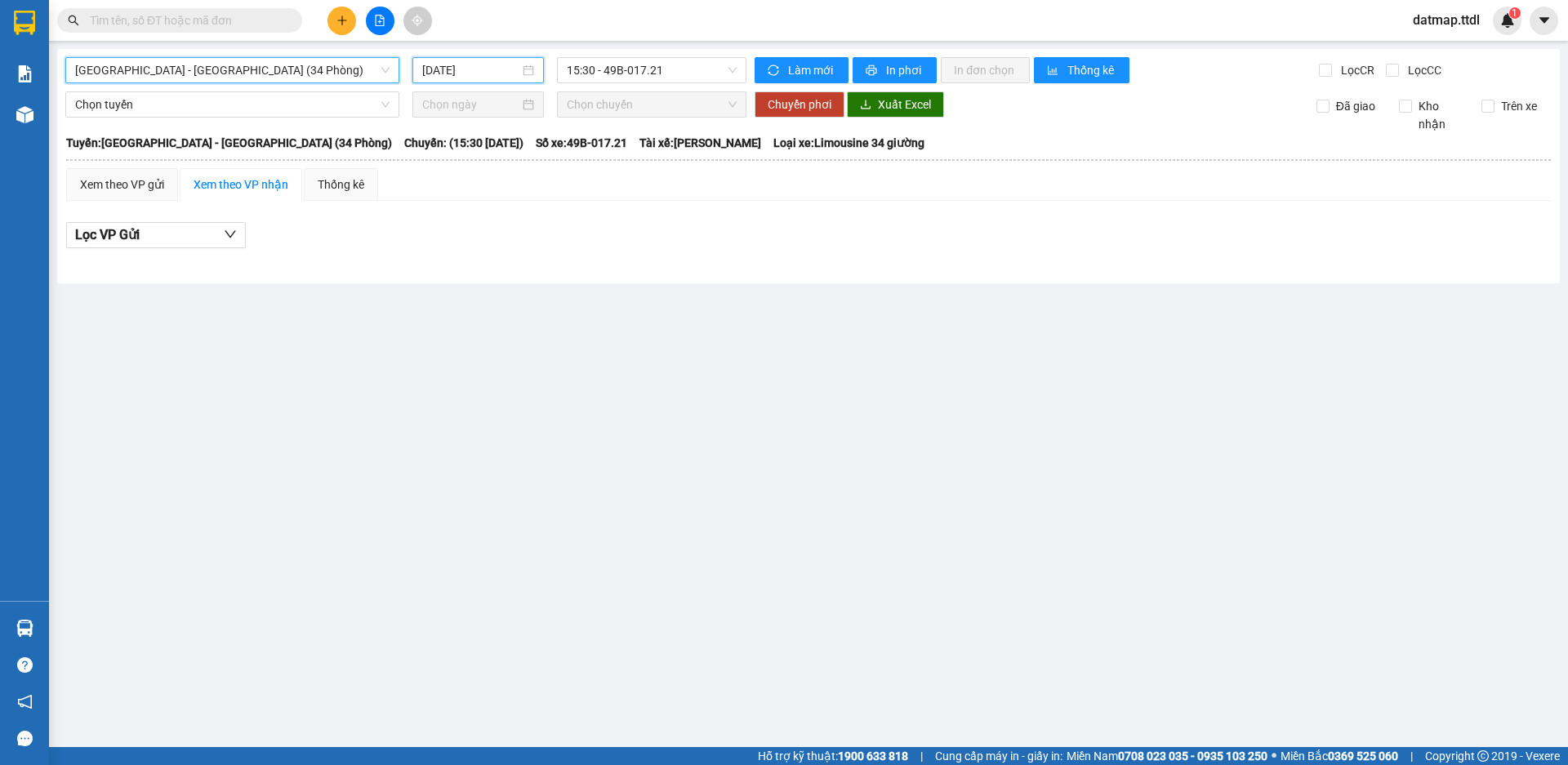
click at [466, 70] on input "[DATE]" at bounding box center [471, 70] width 98 height 18
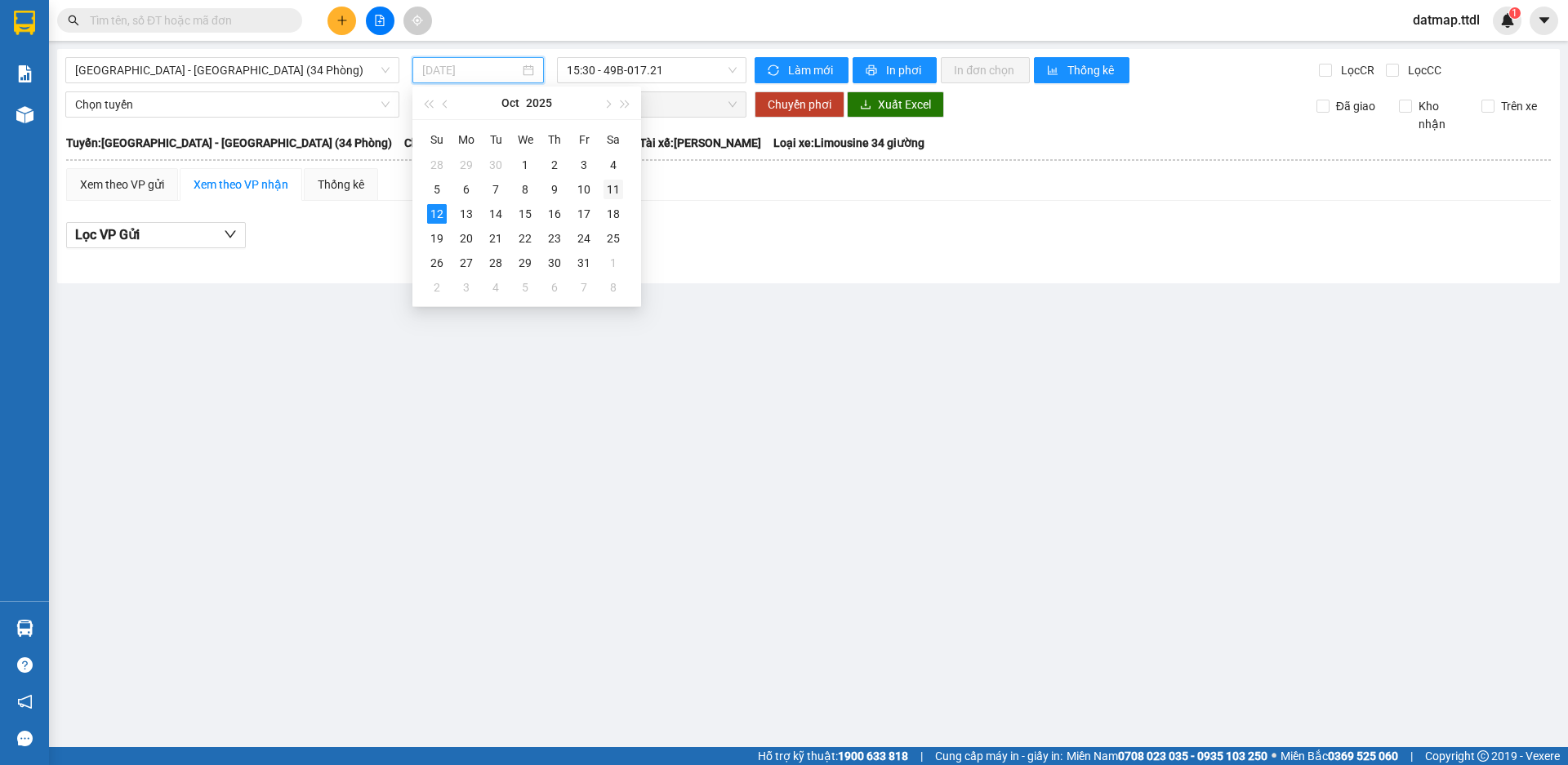
click at [613, 185] on div "11" at bounding box center [612, 189] width 19 height 19
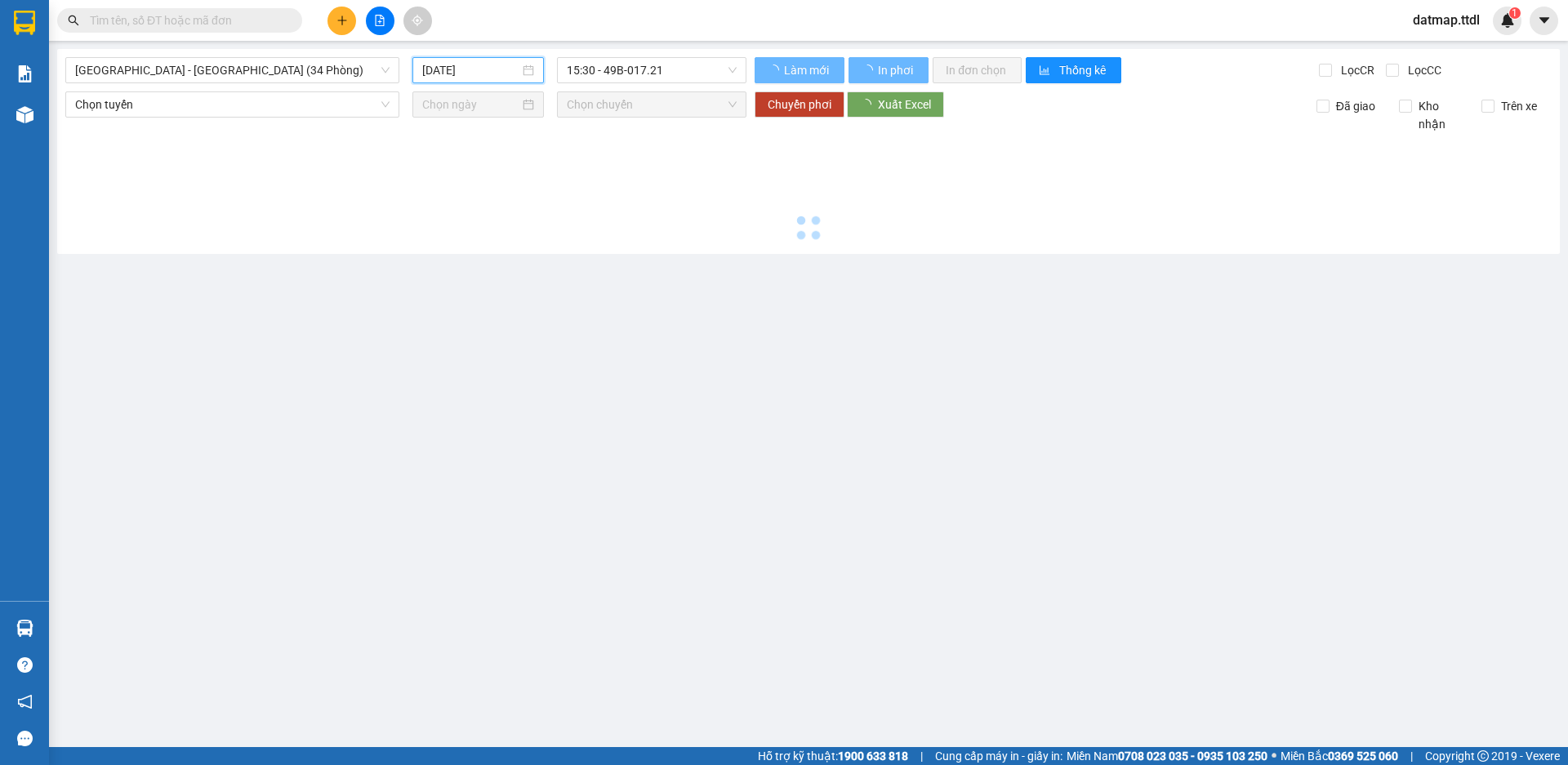
type input "[DATE]"
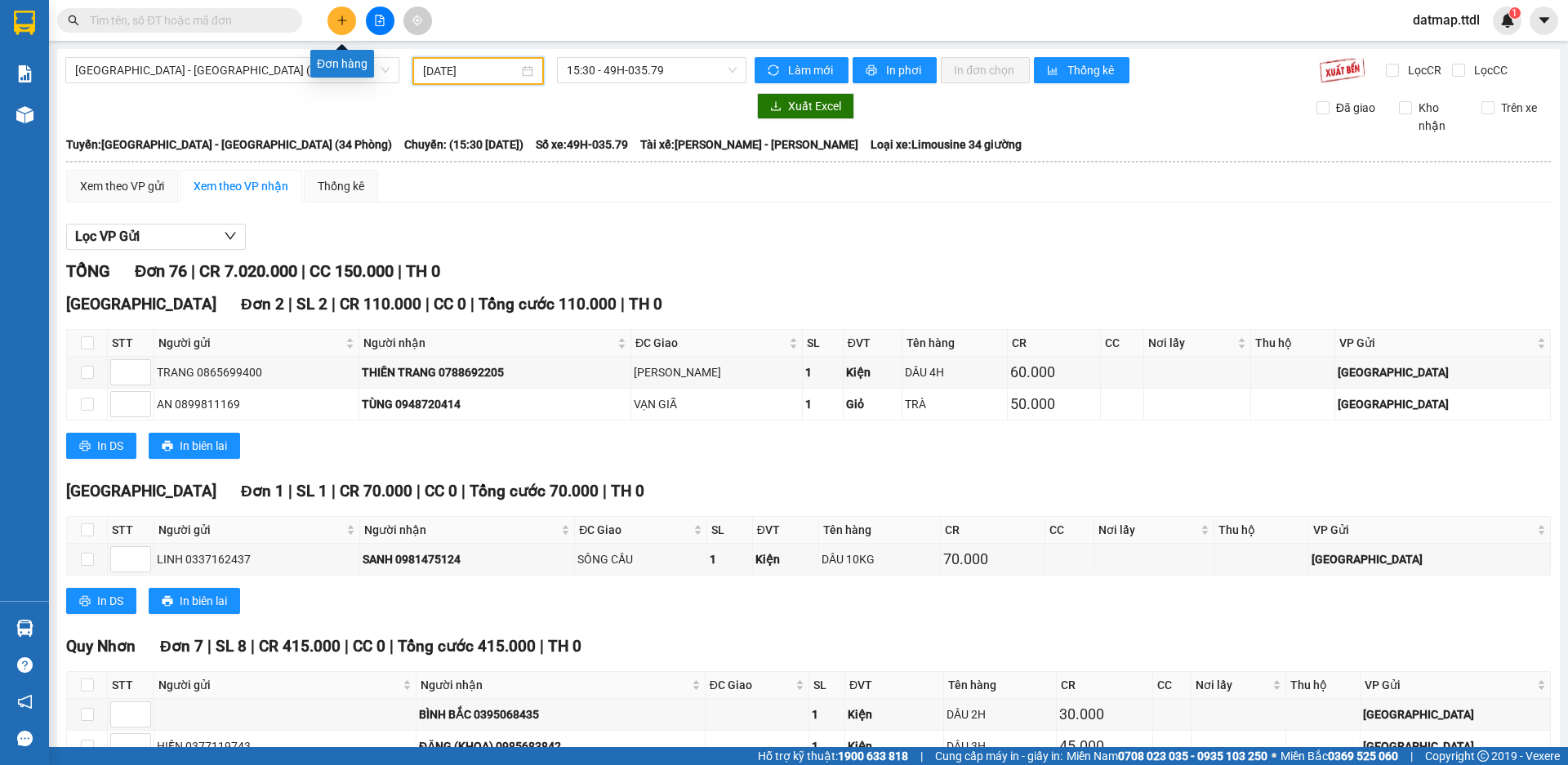
click at [343, 18] on icon "plus" at bounding box center [342, 20] width 12 height 12
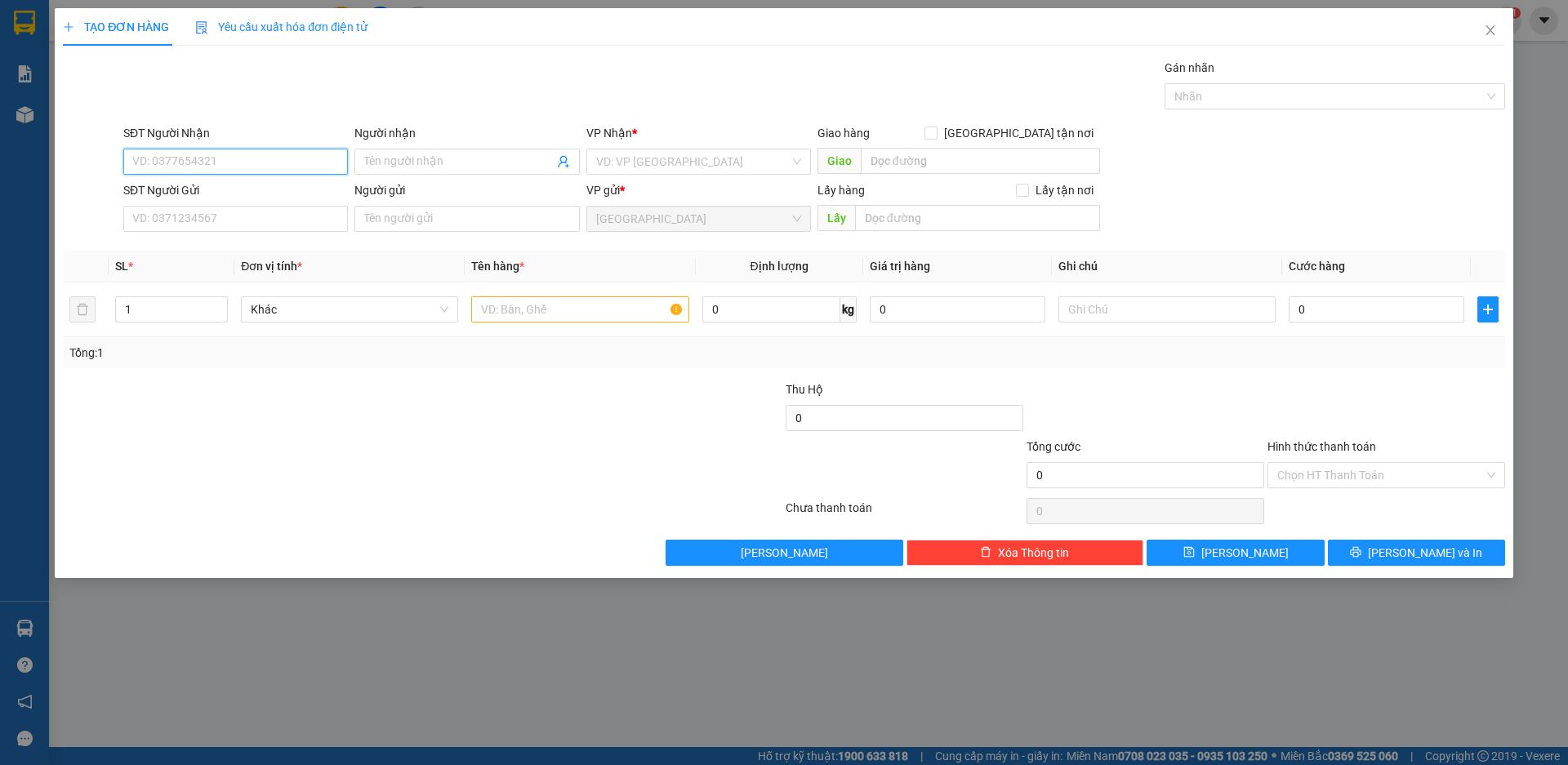
click at [265, 159] on input "SĐT Người Nhận" at bounding box center [236, 162] width 225 height 26
type input "0973827759"
click at [236, 199] on div "0973827759 - TRÂM" at bounding box center [236, 194] width 205 height 18
type input "TRÂM"
type input "70.000"
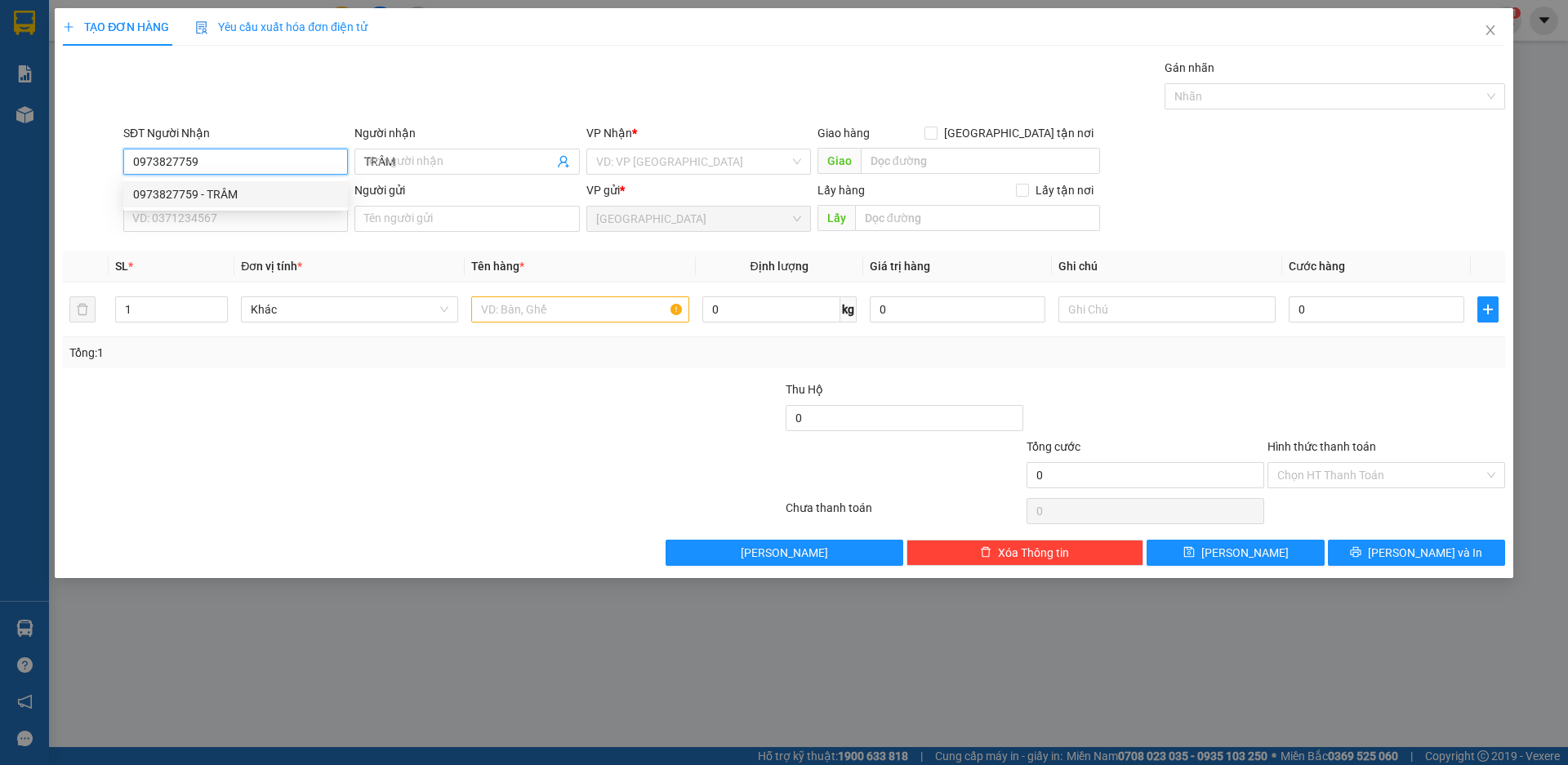
type input "70.000"
type input "0973827759"
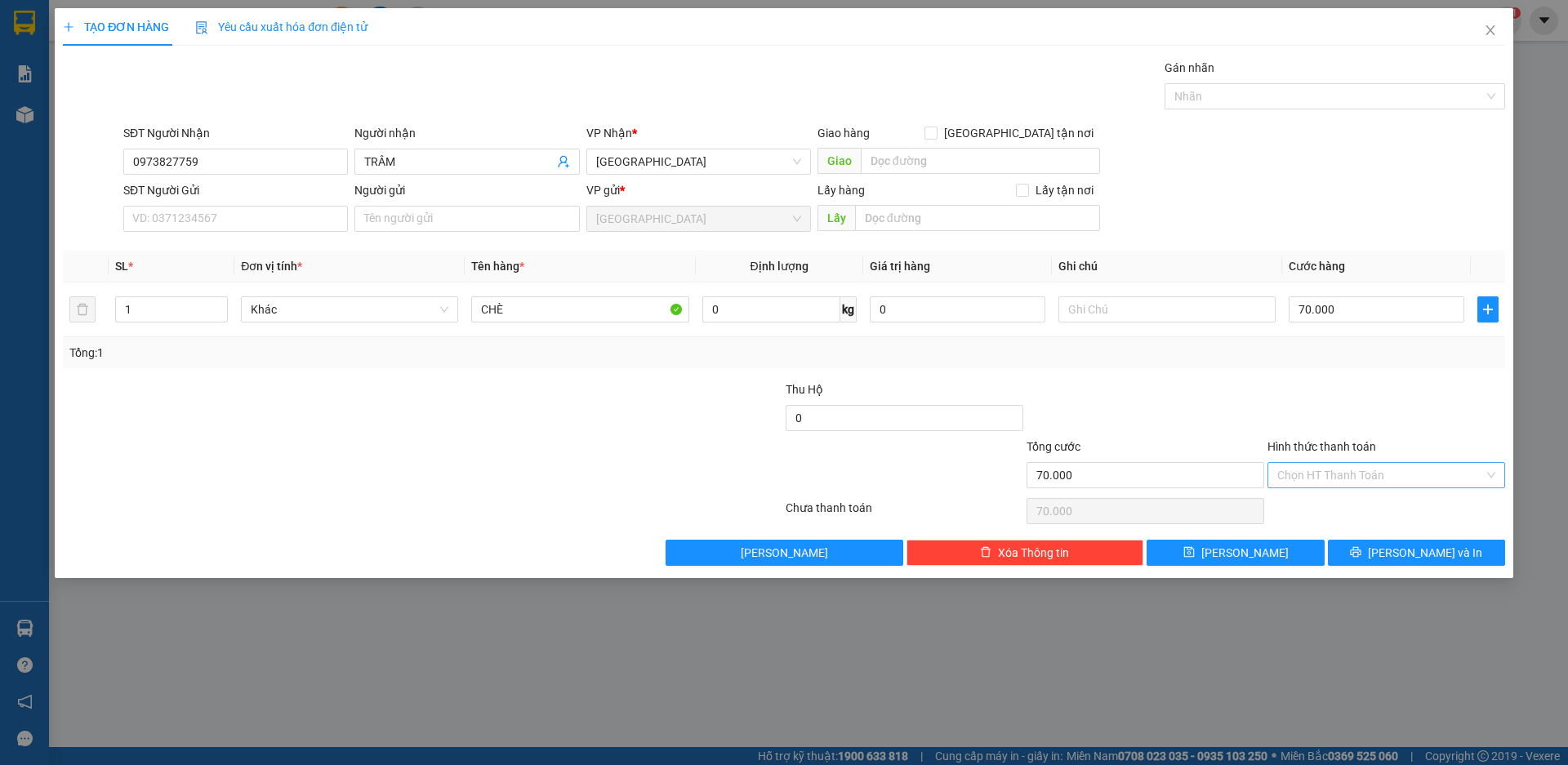
drag, startPoint x: 1325, startPoint y: 474, endPoint x: 1340, endPoint y: 486, distance: 19.2
click at [1327, 474] on input "Hình thức thanh toán" at bounding box center [1380, 475] width 207 height 24
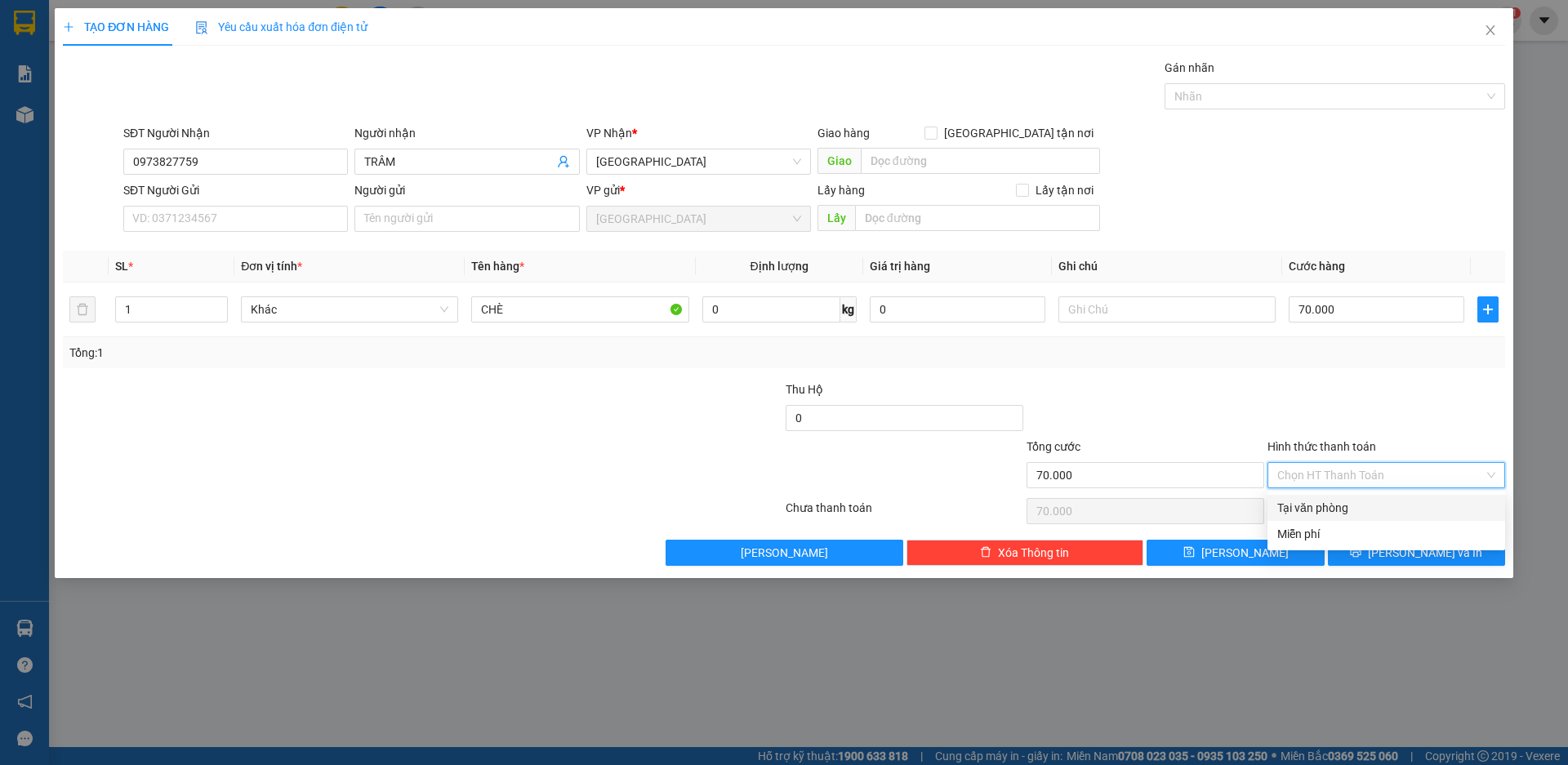
click at [1339, 511] on div "Tại văn phòng" at bounding box center [1385, 507] width 218 height 18
type input "0"
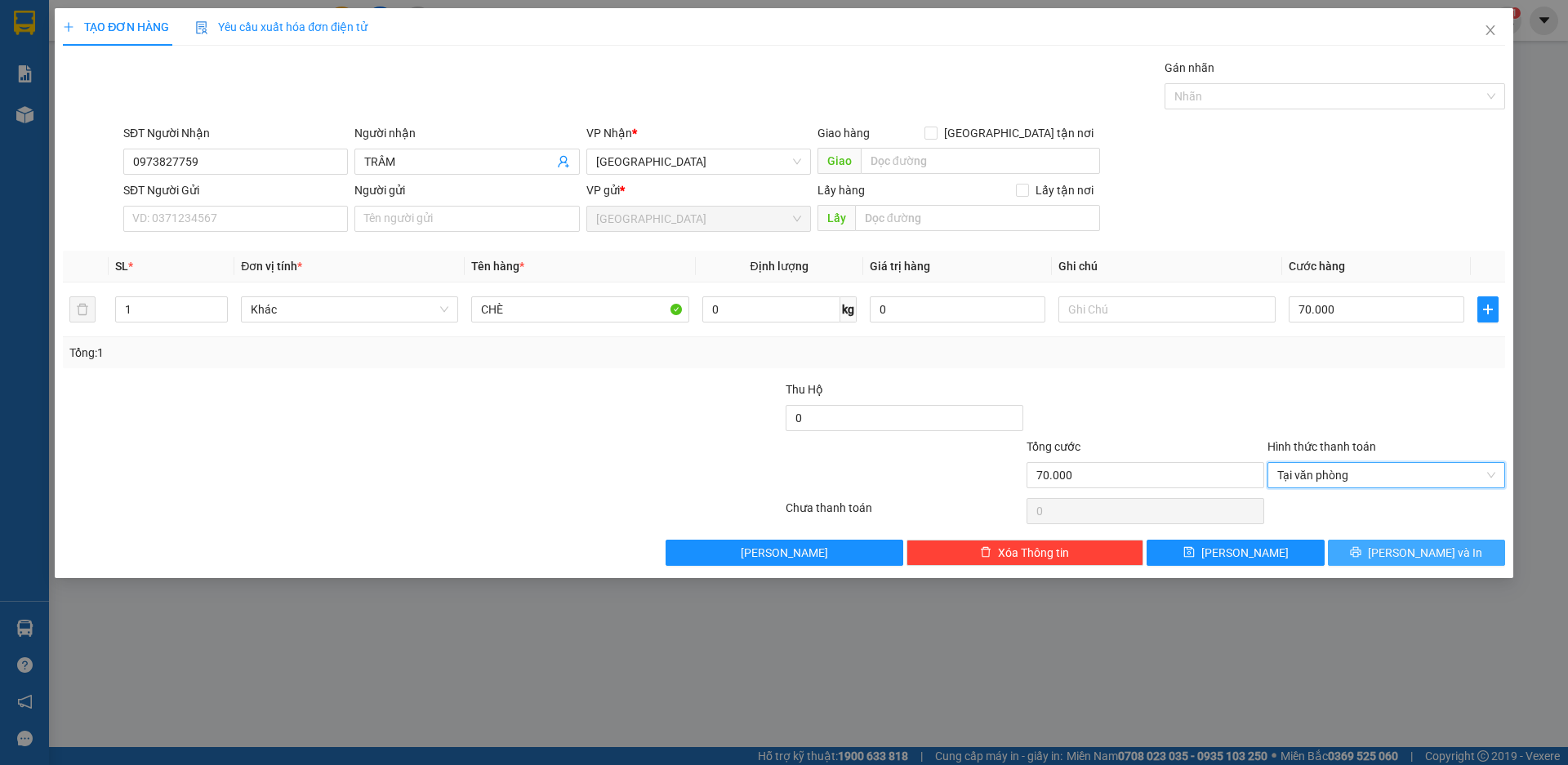
click at [1426, 550] on span "[PERSON_NAME] và In" at bounding box center [1425, 552] width 114 height 18
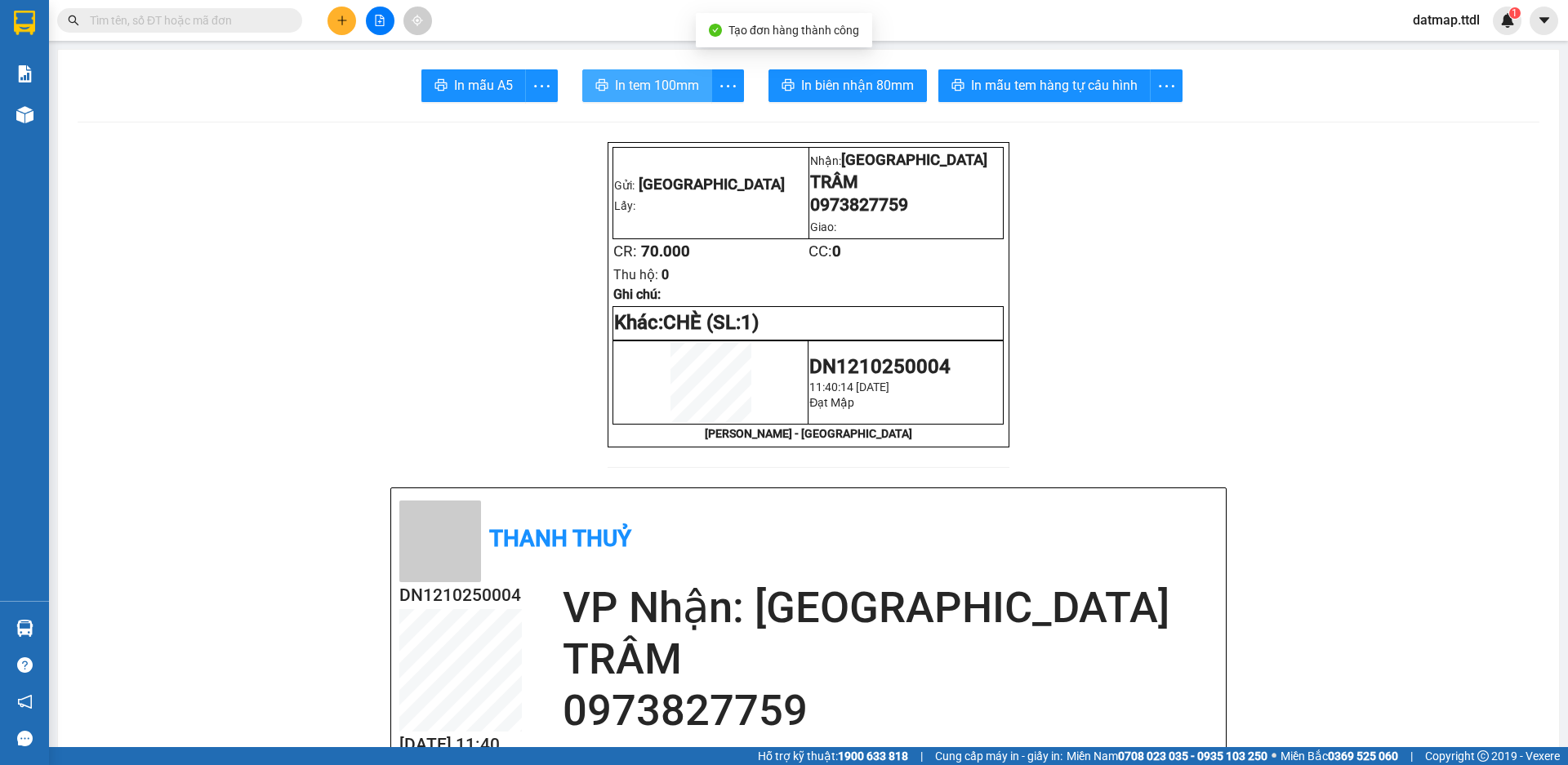
click at [674, 77] on span "In tem 100mm" at bounding box center [657, 85] width 84 height 20
click at [336, 19] on icon "plus" at bounding box center [342, 20] width 12 height 12
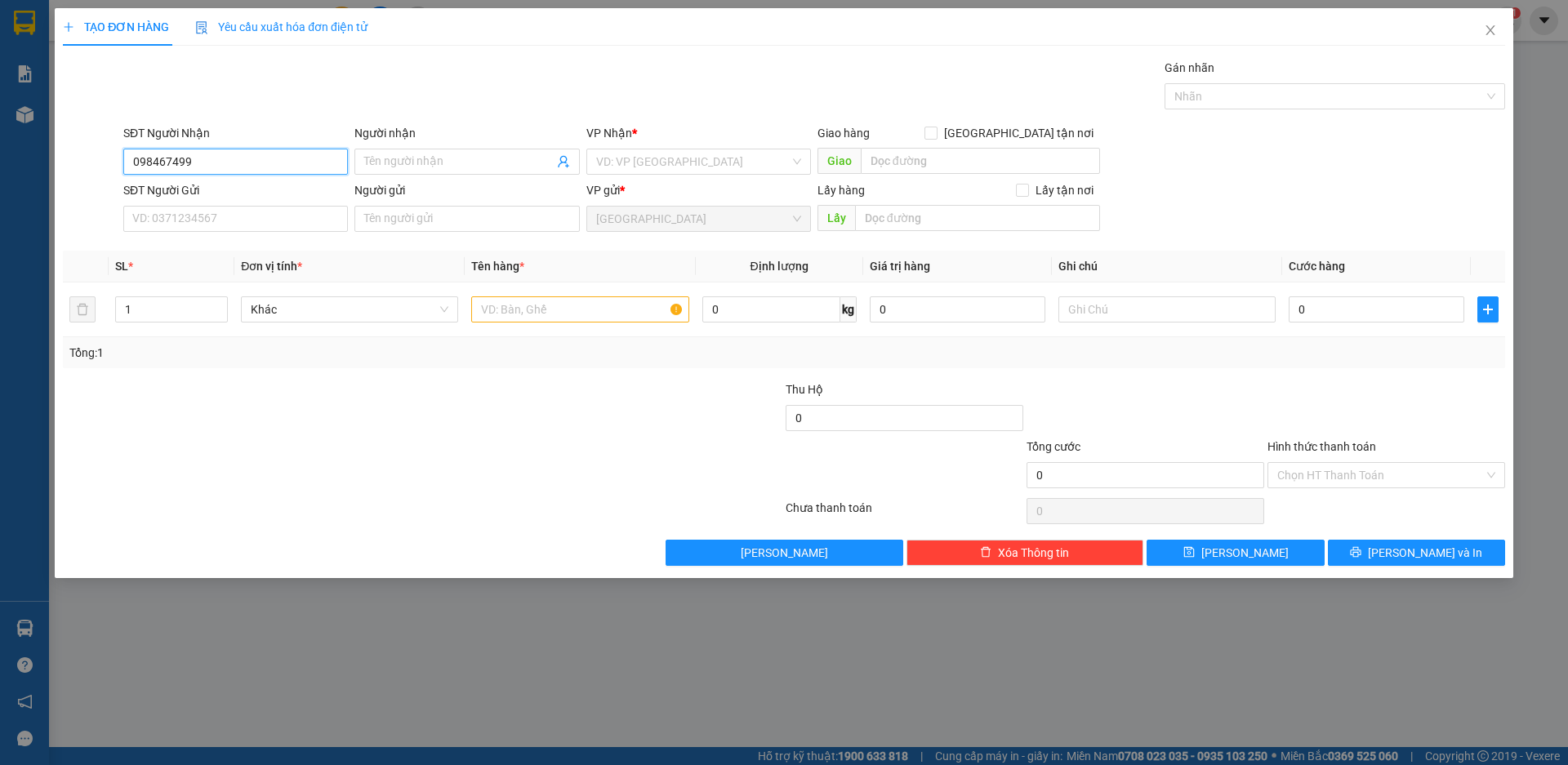
type input "0984674992"
click at [221, 194] on div "0984674992 - THỦY" at bounding box center [236, 194] width 205 height 18
type input "THỦY"
type input "100.000"
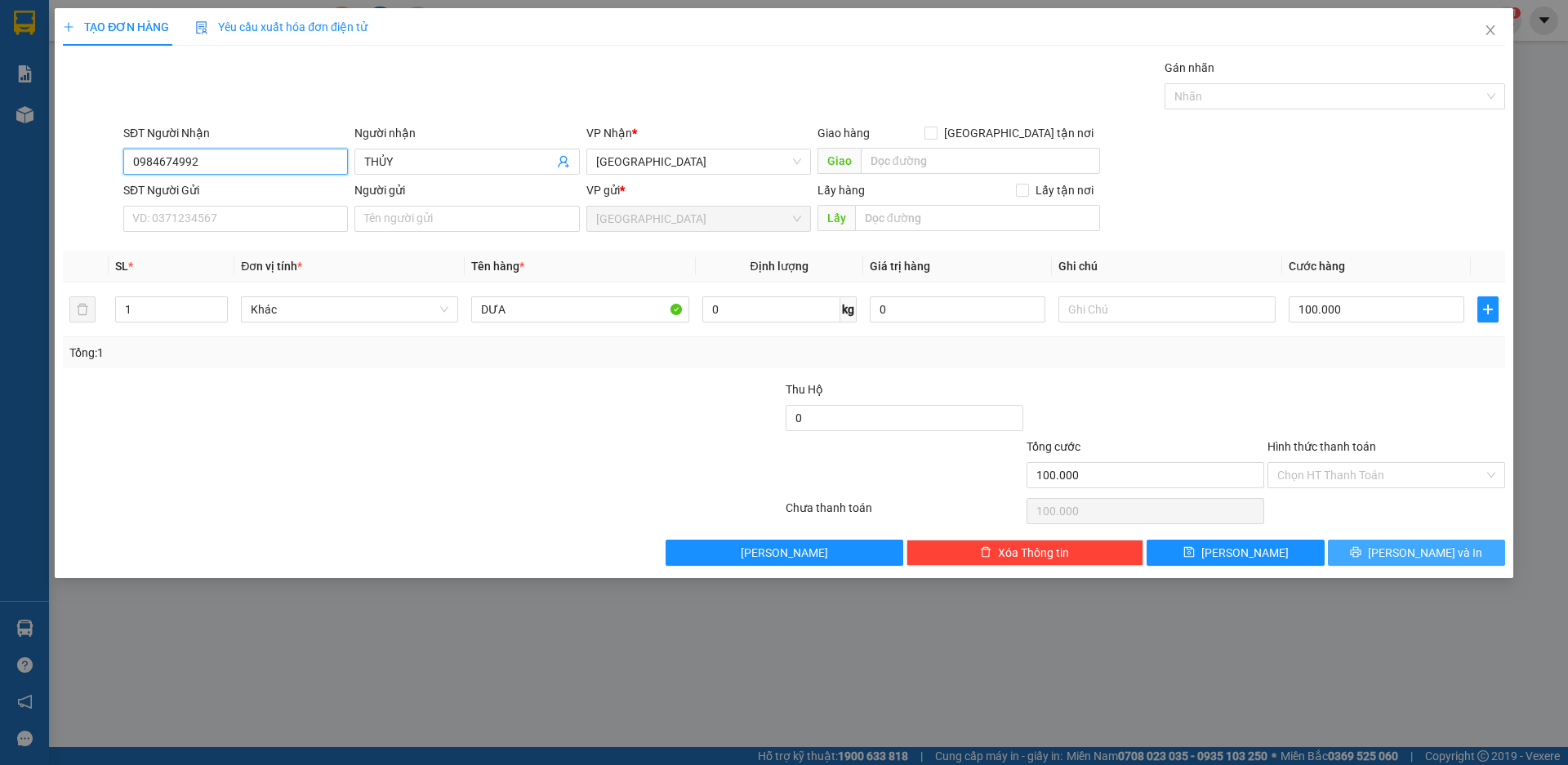
type input "0984674992"
click at [1410, 546] on span "[PERSON_NAME] và In" at bounding box center [1425, 552] width 114 height 18
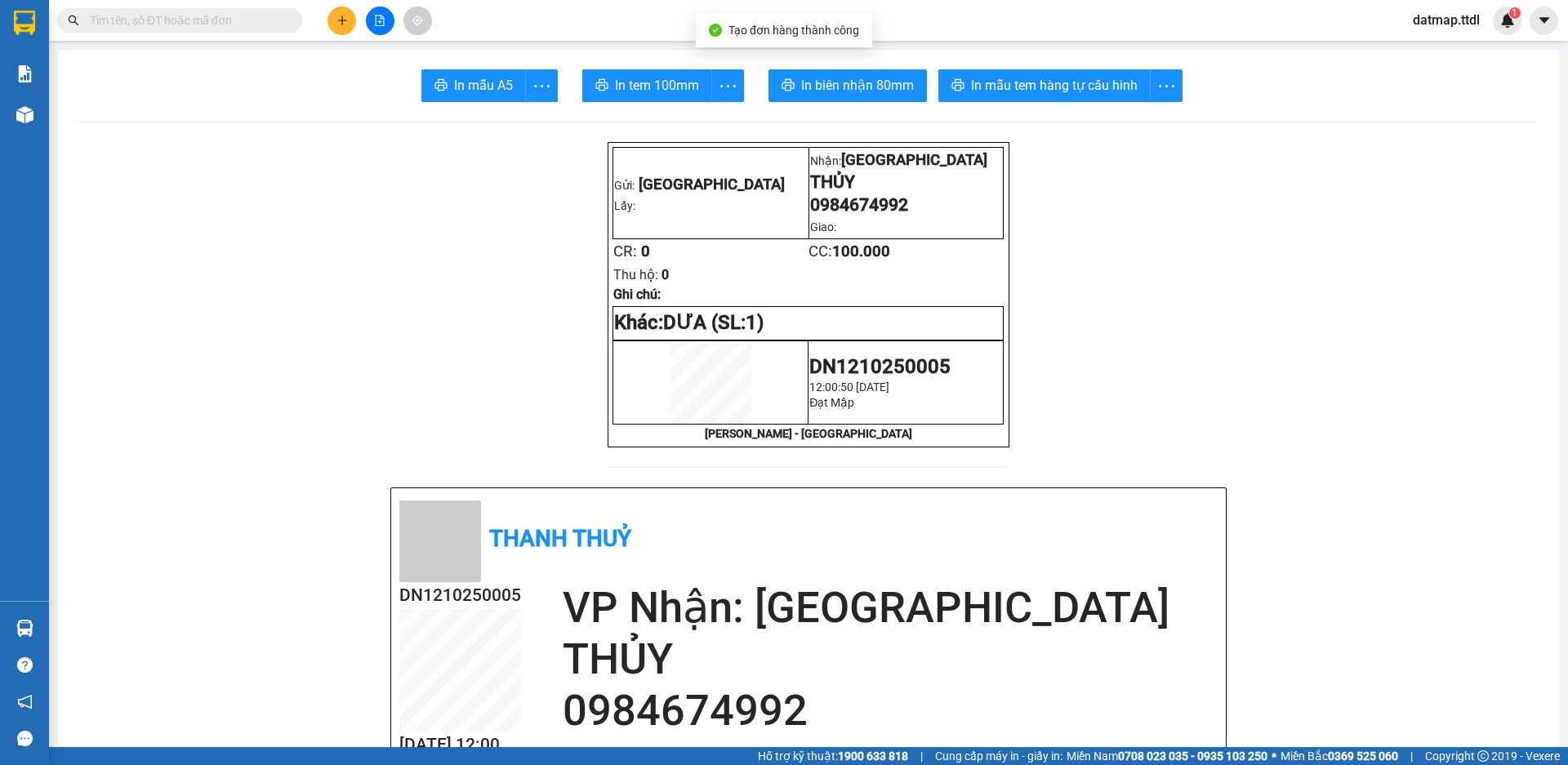
click at [664, 83] on span "In tem 100mm" at bounding box center [657, 85] width 84 height 20
